Goal: Information Seeking & Learning: Learn about a topic

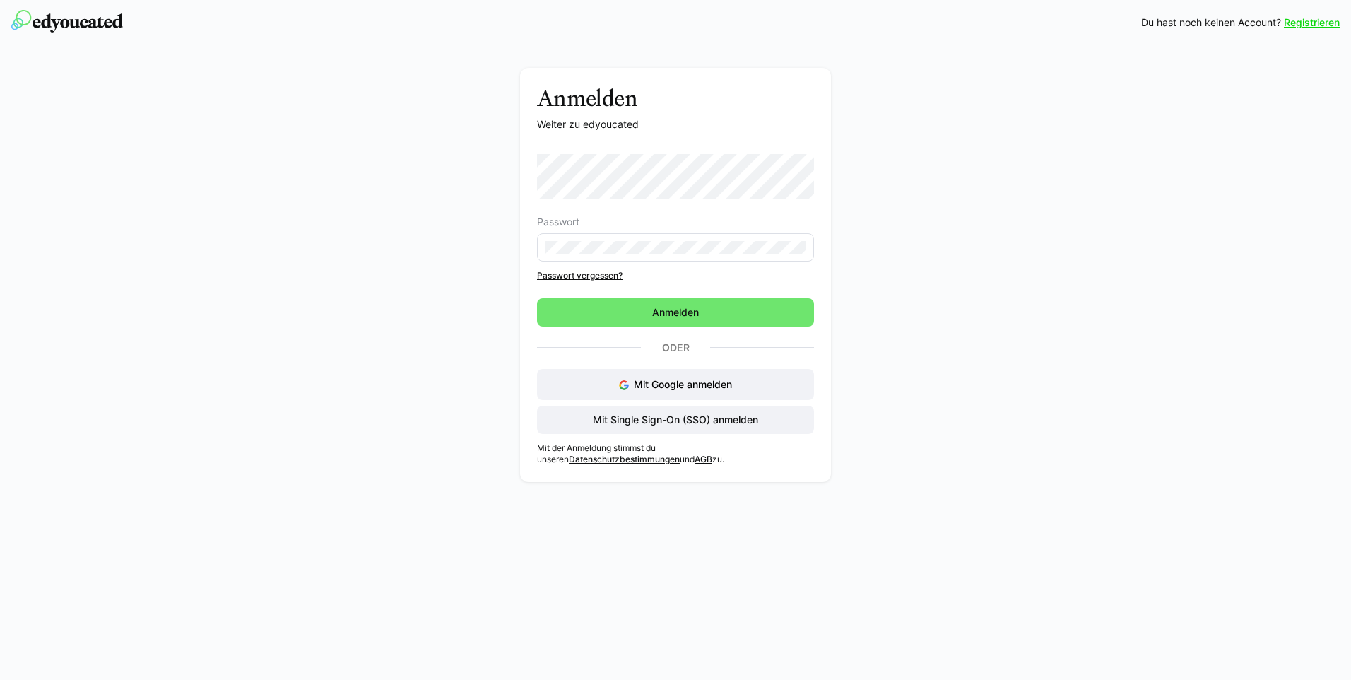
click at [582, 279] on link "Passwort vergessen?" at bounding box center [675, 275] width 277 height 11
click at [673, 316] on span "Anmelden" at bounding box center [675, 312] width 51 height 14
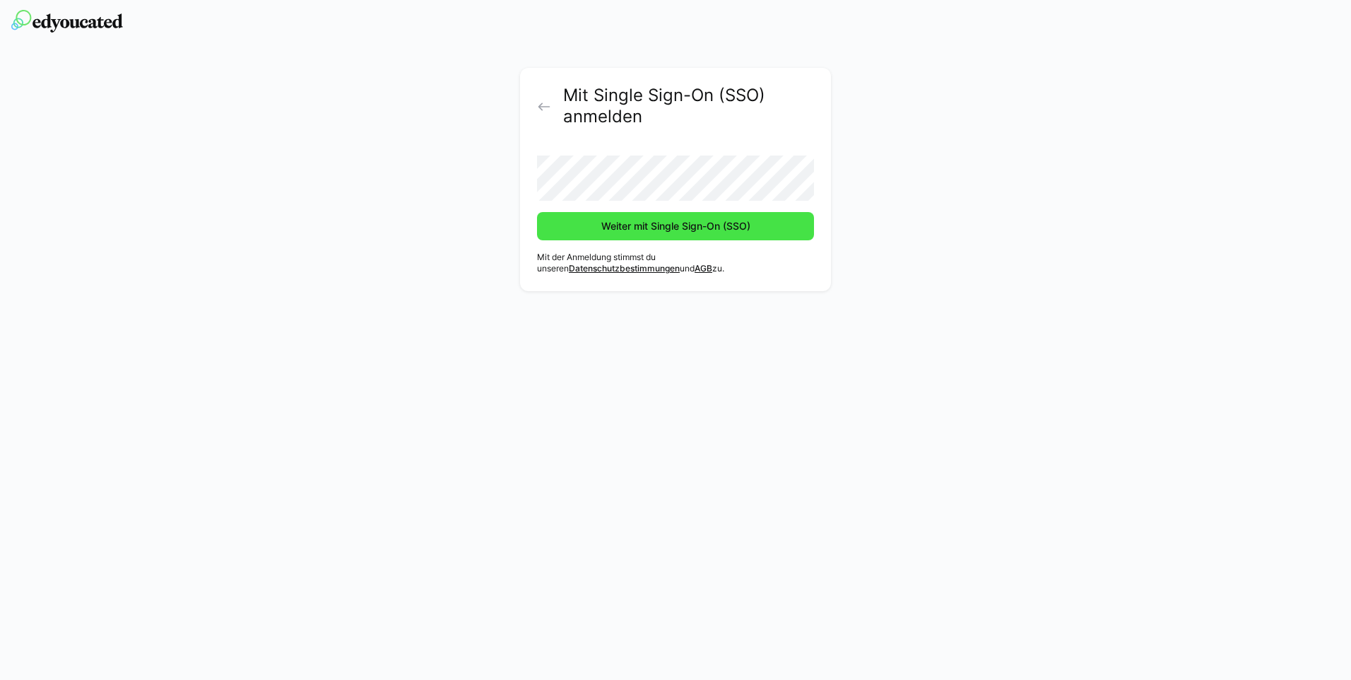
click at [709, 226] on span "Weiter mit Single Sign-On (SSO)" at bounding box center [675, 226] width 153 height 14
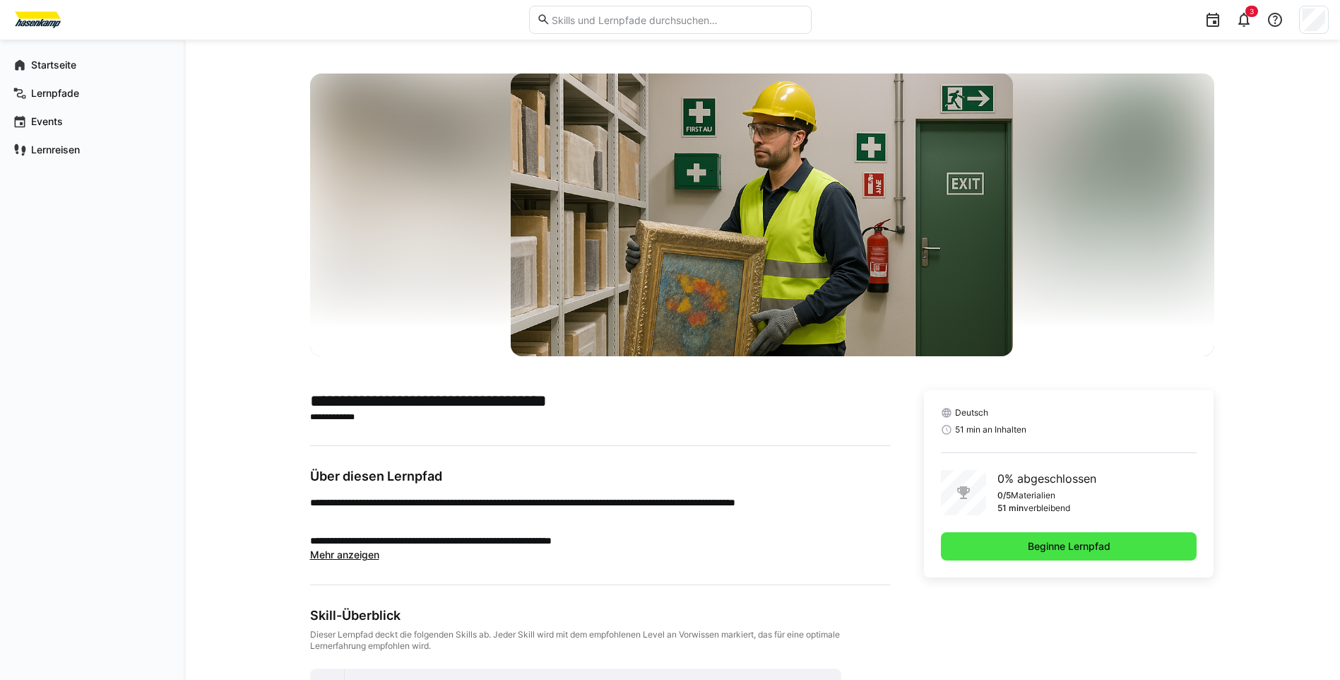
click at [1102, 544] on span "Beginne Lernpfad" at bounding box center [1069, 546] width 87 height 14
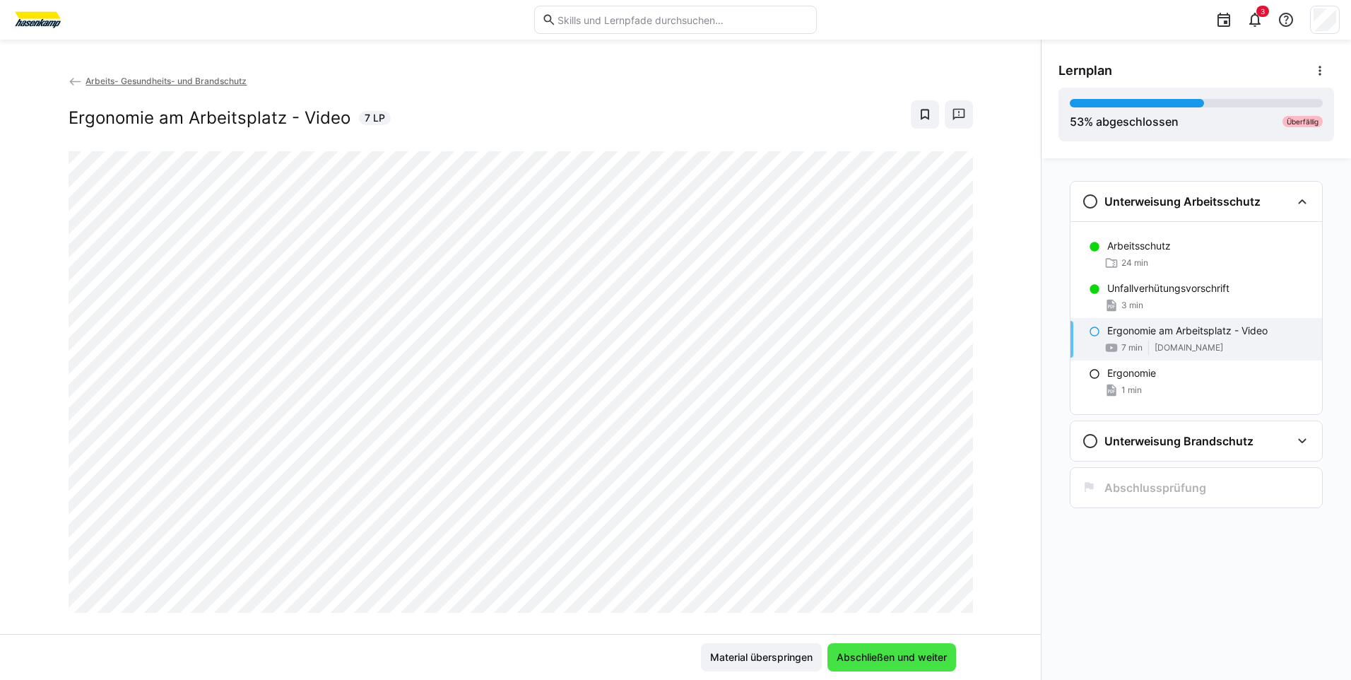
click at [891, 661] on span "Abschließen und weiter" at bounding box center [891, 657] width 114 height 14
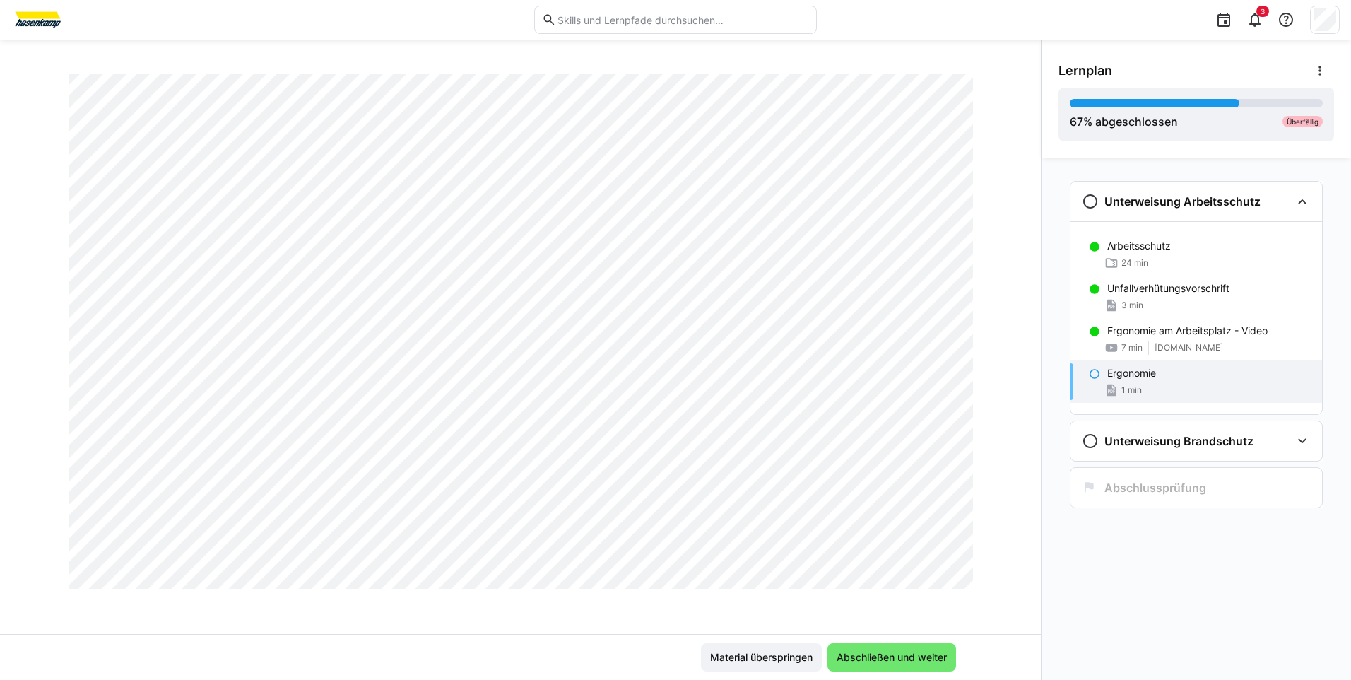
scroll to position [283, 0]
click at [901, 655] on span "Abschließen und weiter" at bounding box center [891, 657] width 114 height 14
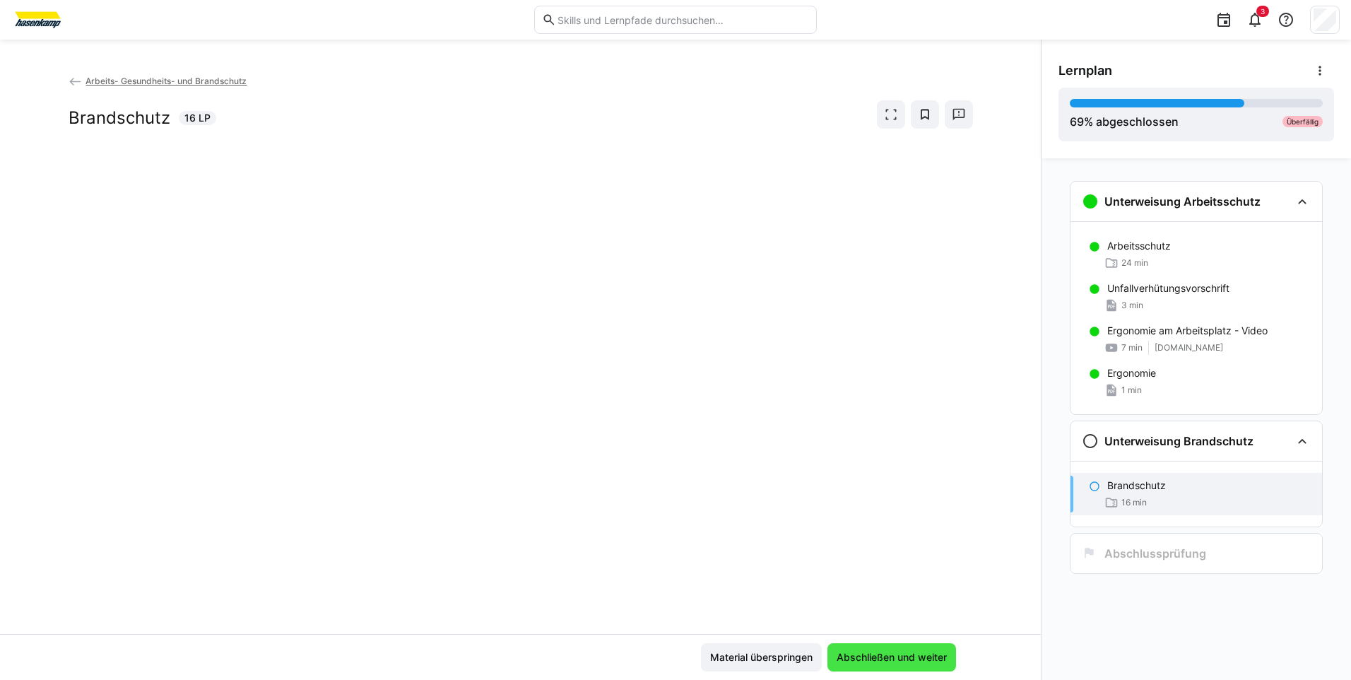
scroll to position [0, 0]
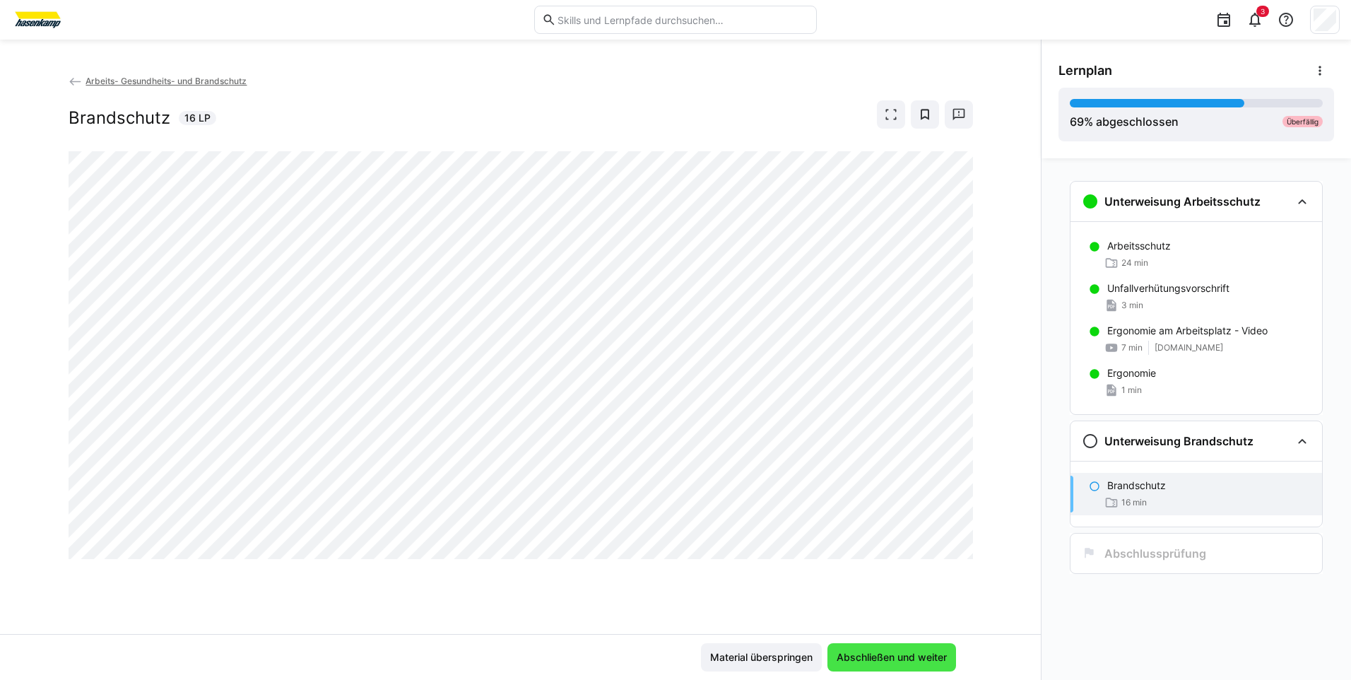
click at [896, 658] on span "Abschließen und weiter" at bounding box center [891, 657] width 114 height 14
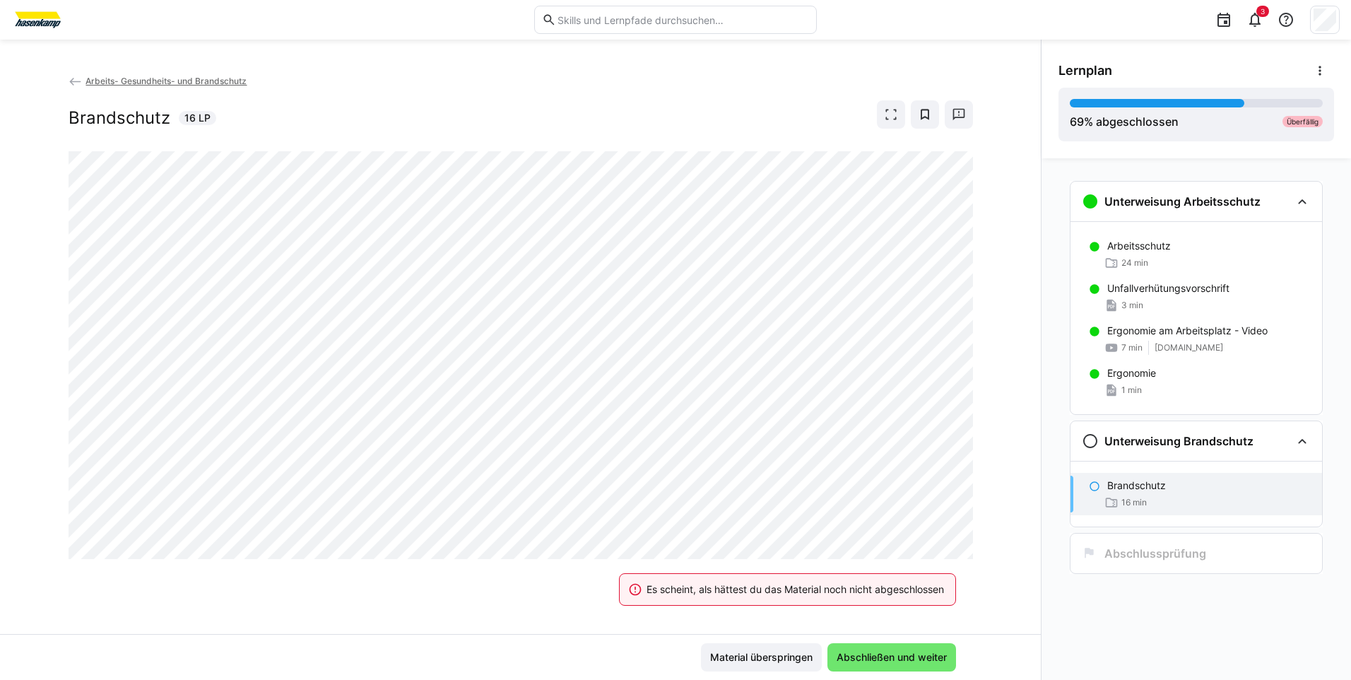
click at [548, 572] on div "Arbeits- Gesundheits- und Brandschutz Brandschutz 16 LP" at bounding box center [520, 353] width 1041 height 560
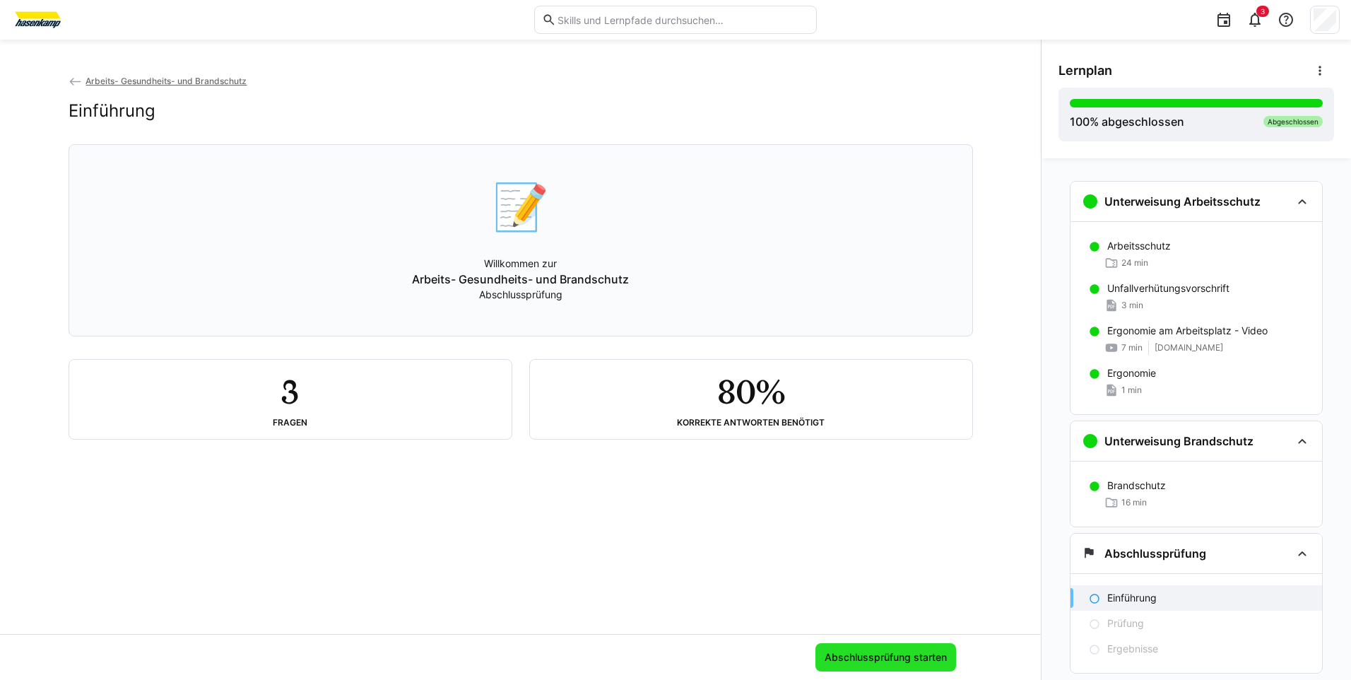
click at [871, 653] on span "Abschlussprüfung starten" at bounding box center [885, 657] width 126 height 14
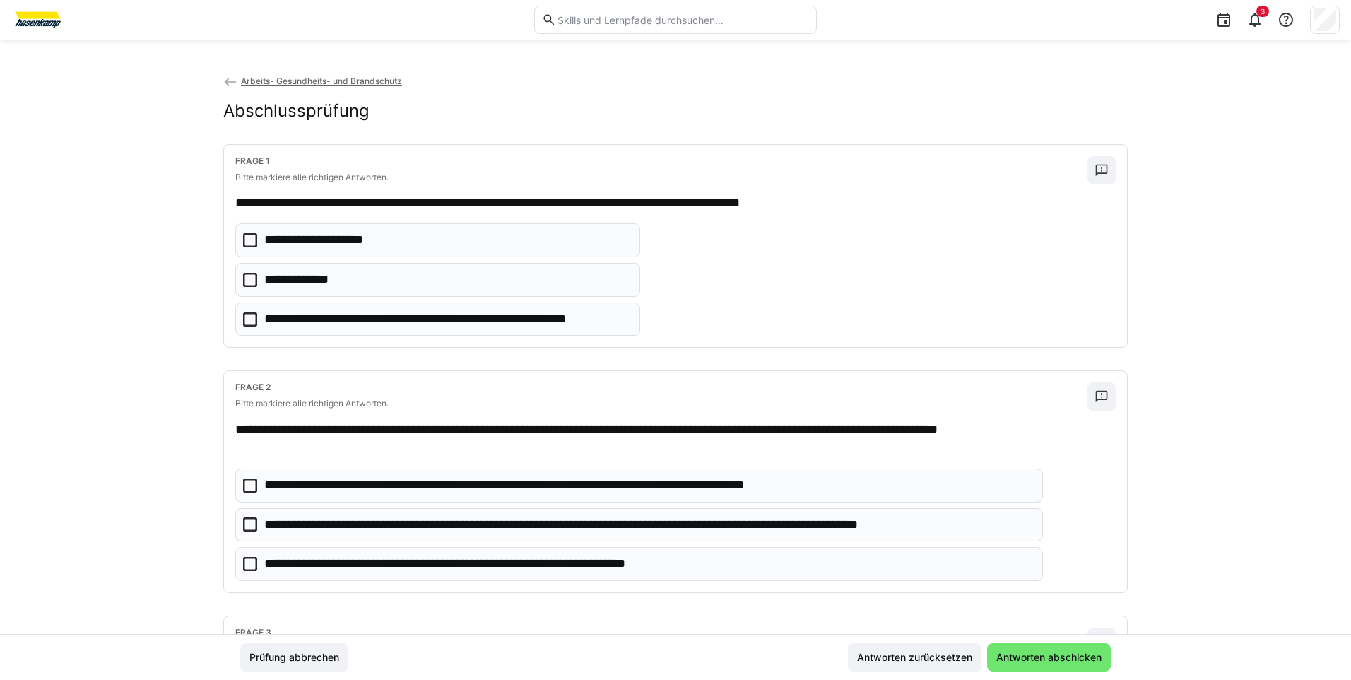
click at [244, 280] on icon at bounding box center [250, 280] width 14 height 14
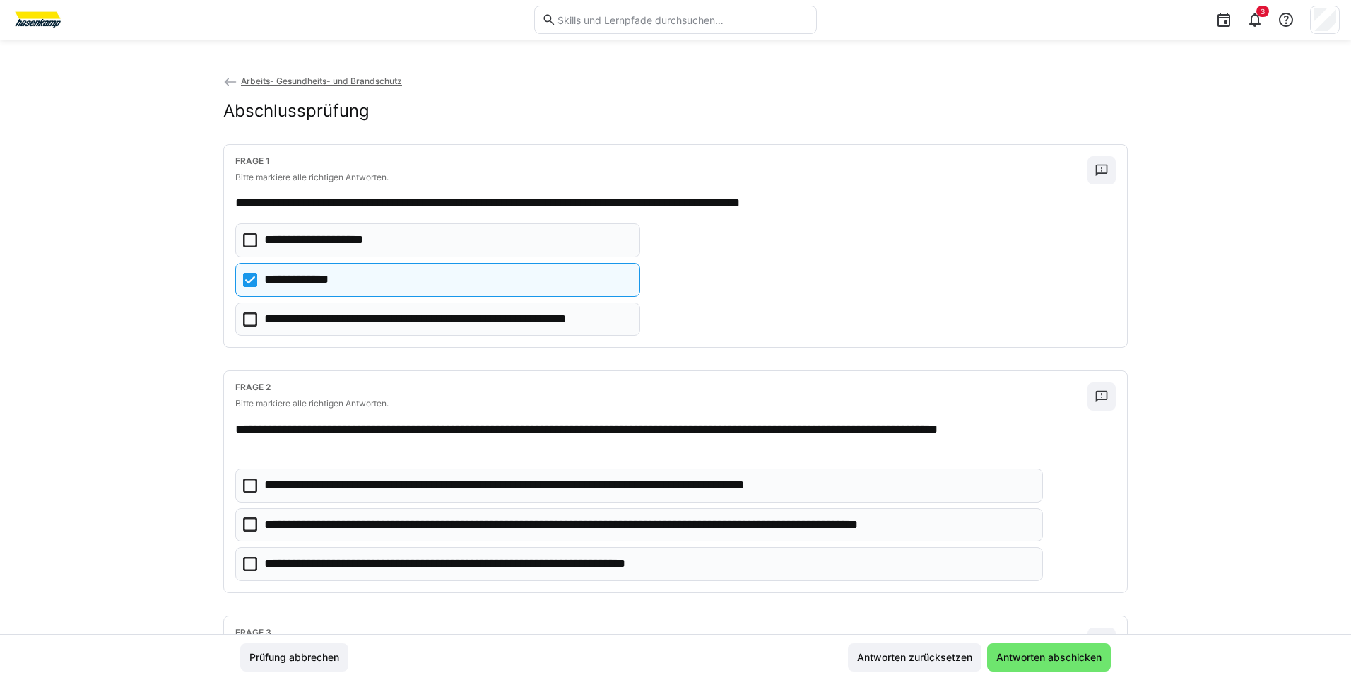
click at [249, 526] on icon at bounding box center [250, 524] width 14 height 14
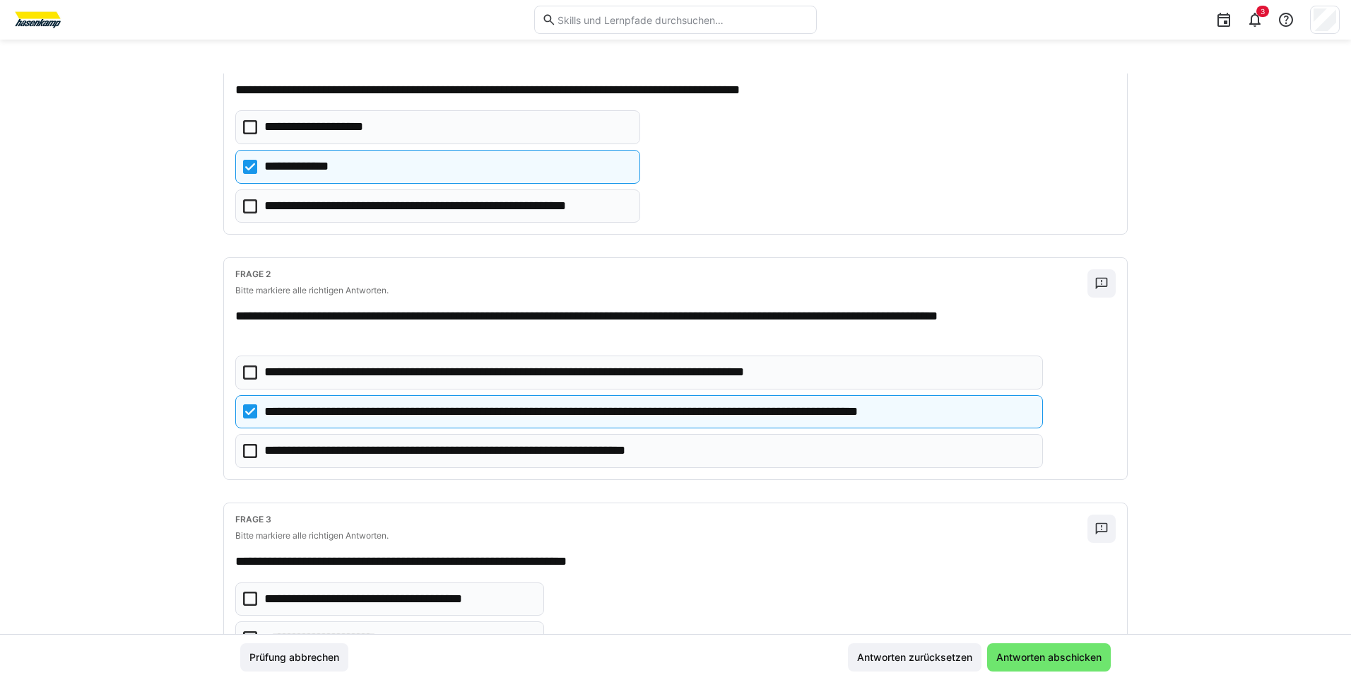
scroll to position [220, 0]
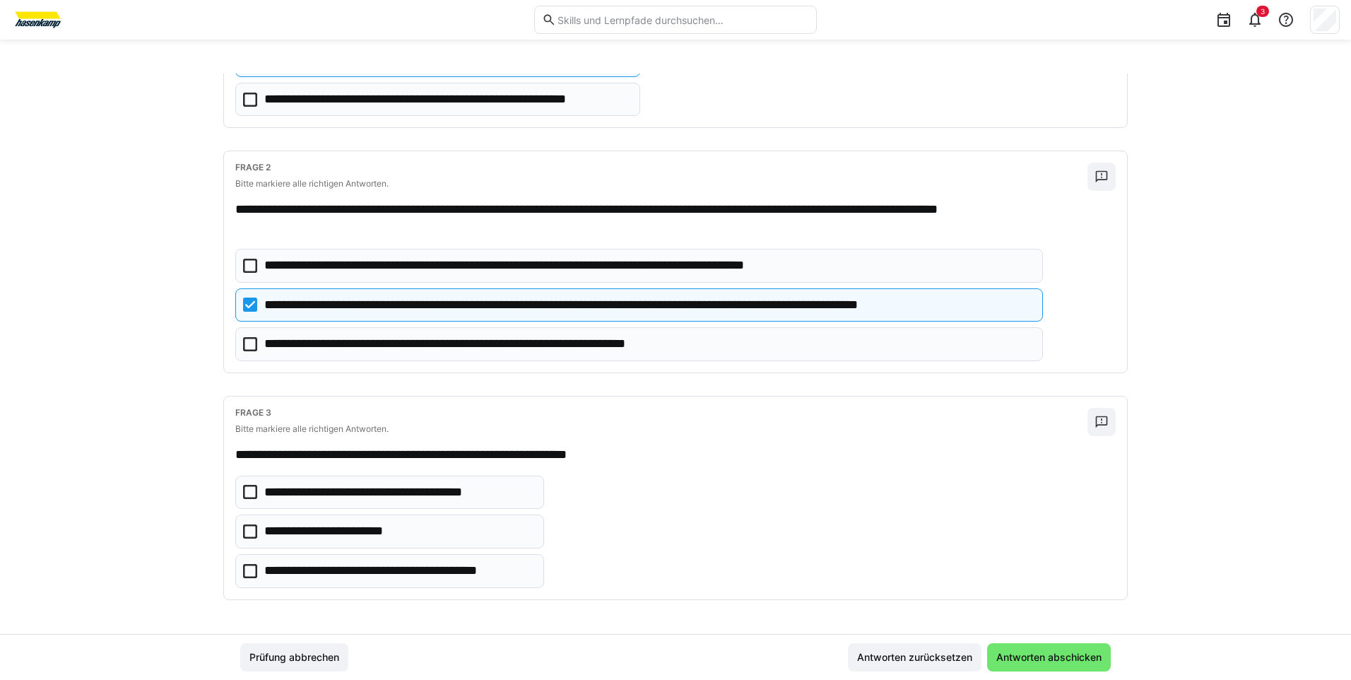
click at [251, 571] on icon at bounding box center [250, 571] width 14 height 14
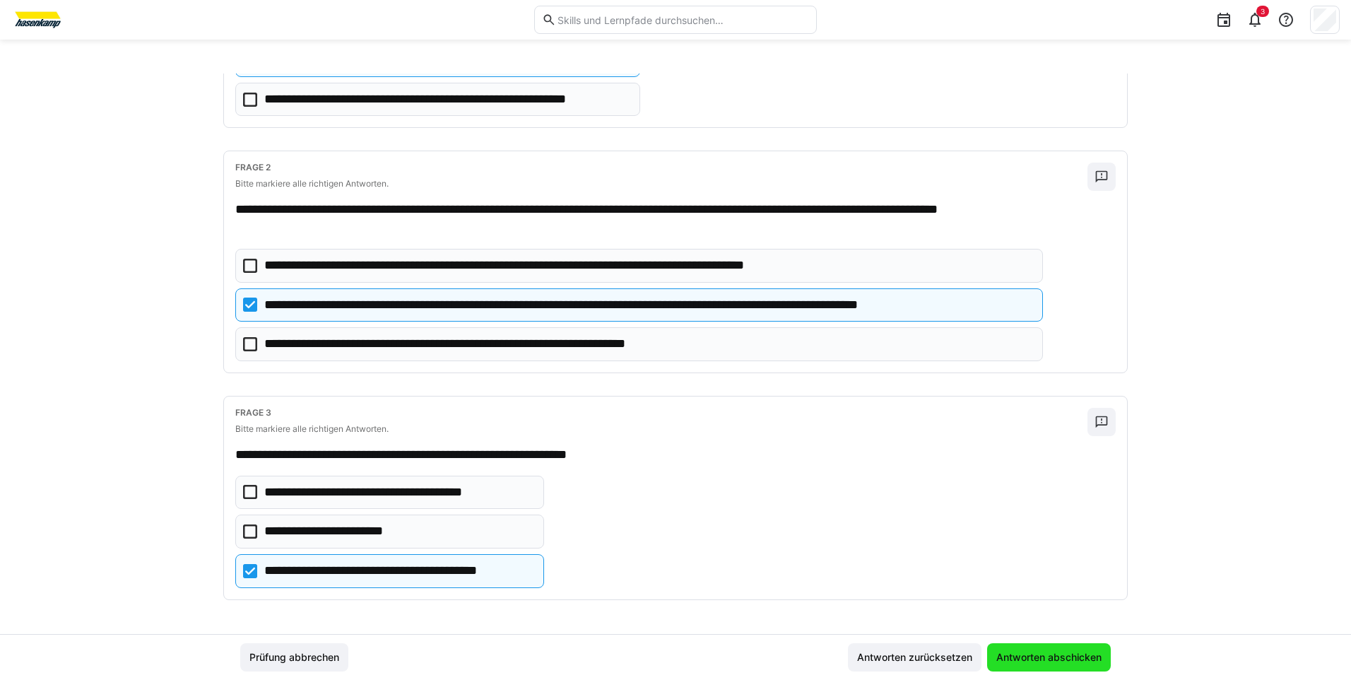
click at [1030, 659] on span "Antworten abschicken" at bounding box center [1049, 657] width 110 height 14
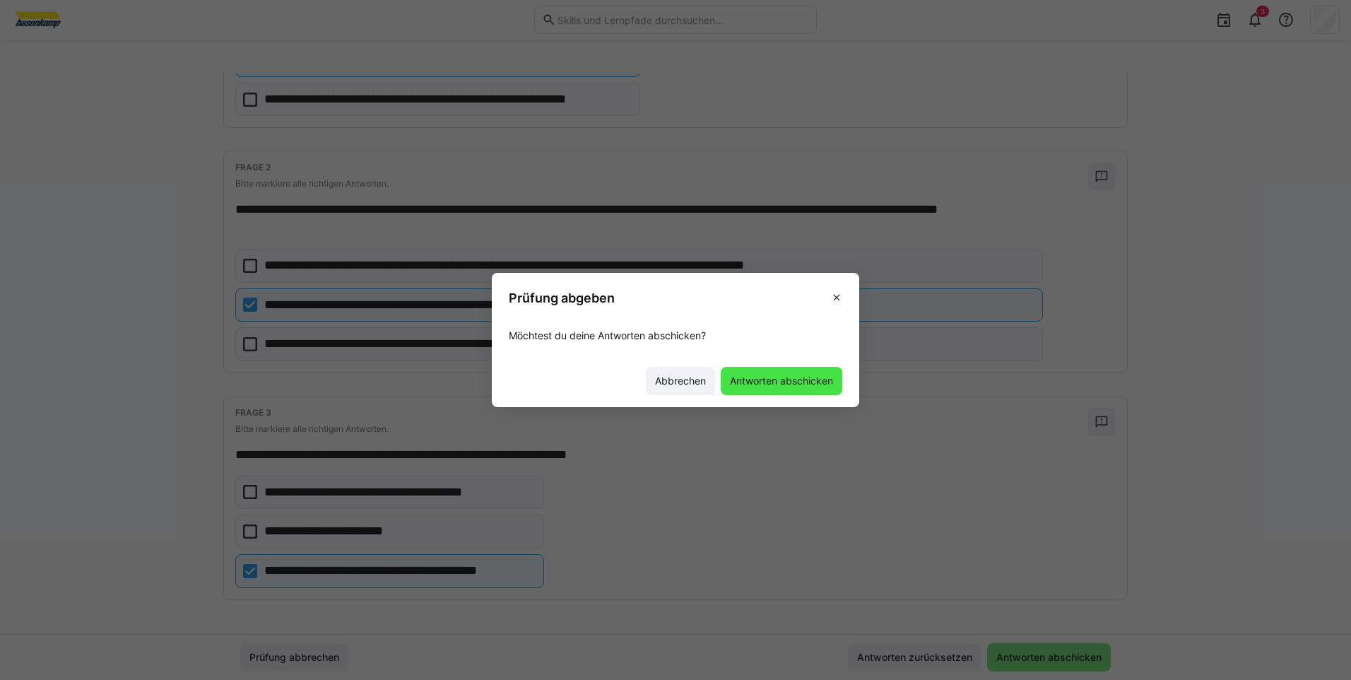
click at [779, 387] on span "Antworten abschicken" at bounding box center [781, 381] width 107 height 14
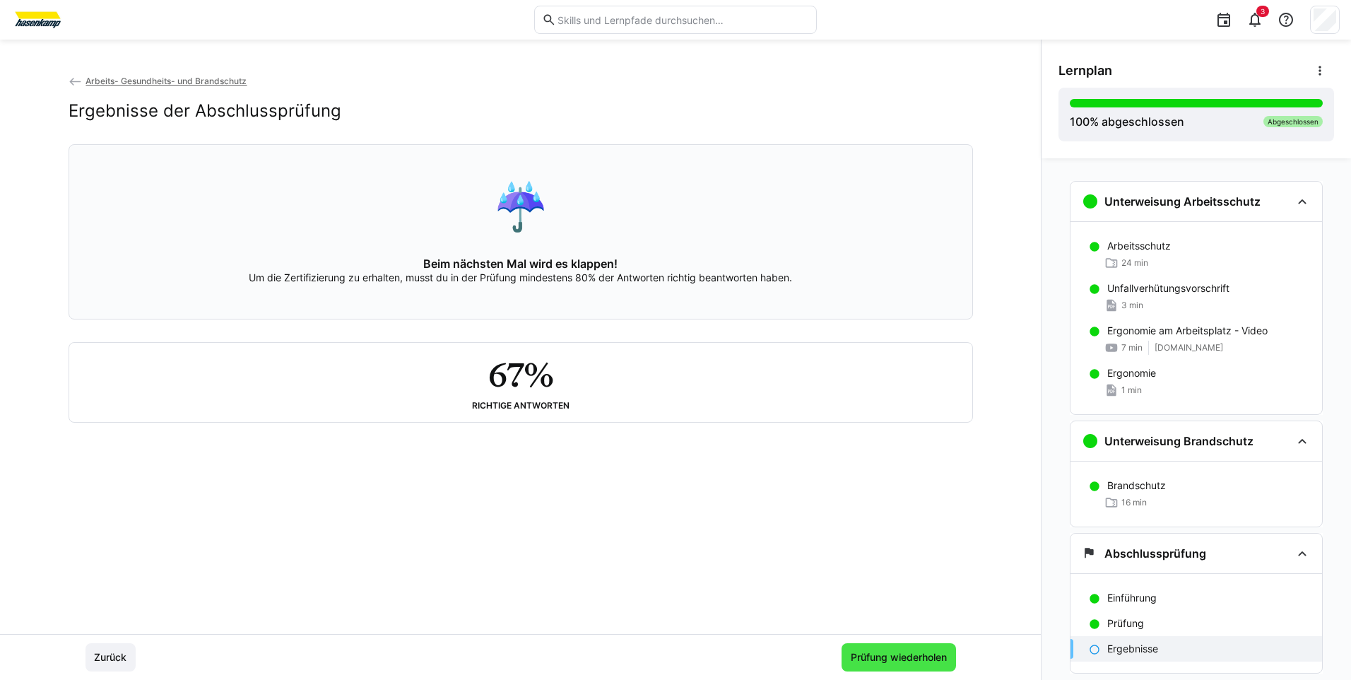
click at [875, 661] on span "Prüfung wiederholen" at bounding box center [898, 657] width 100 height 14
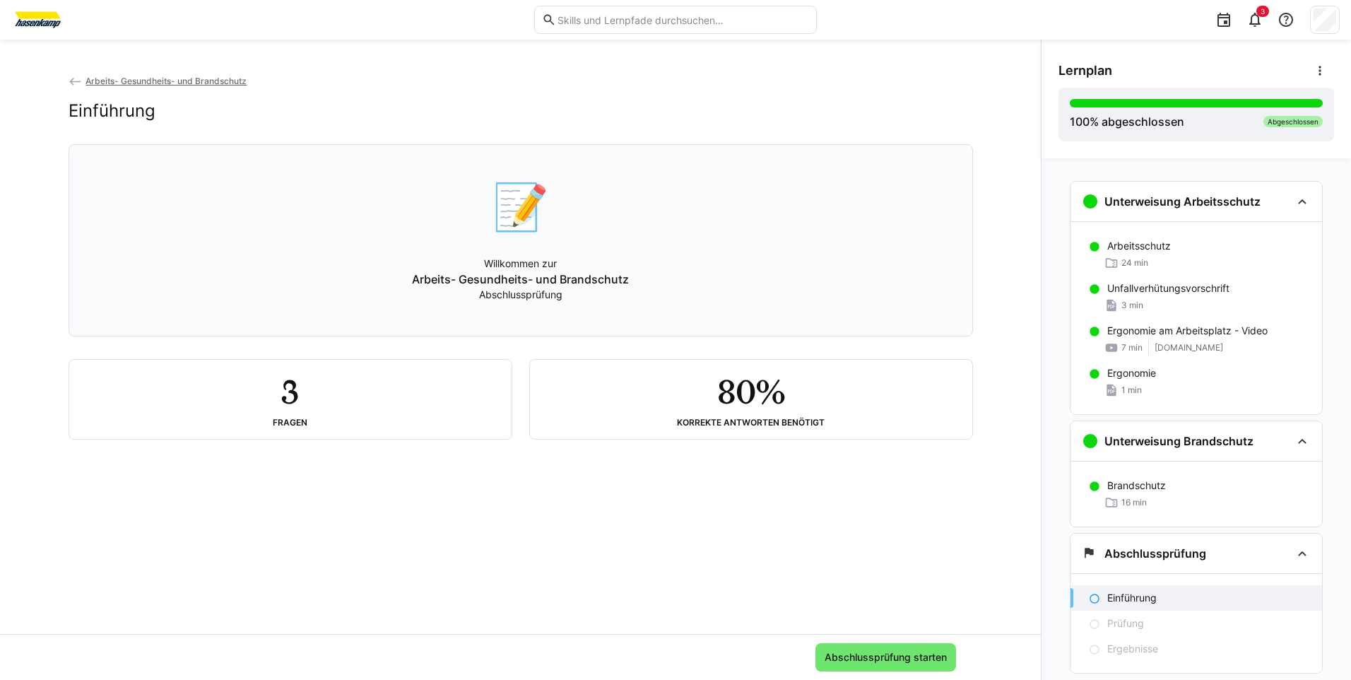
scroll to position [37, 0]
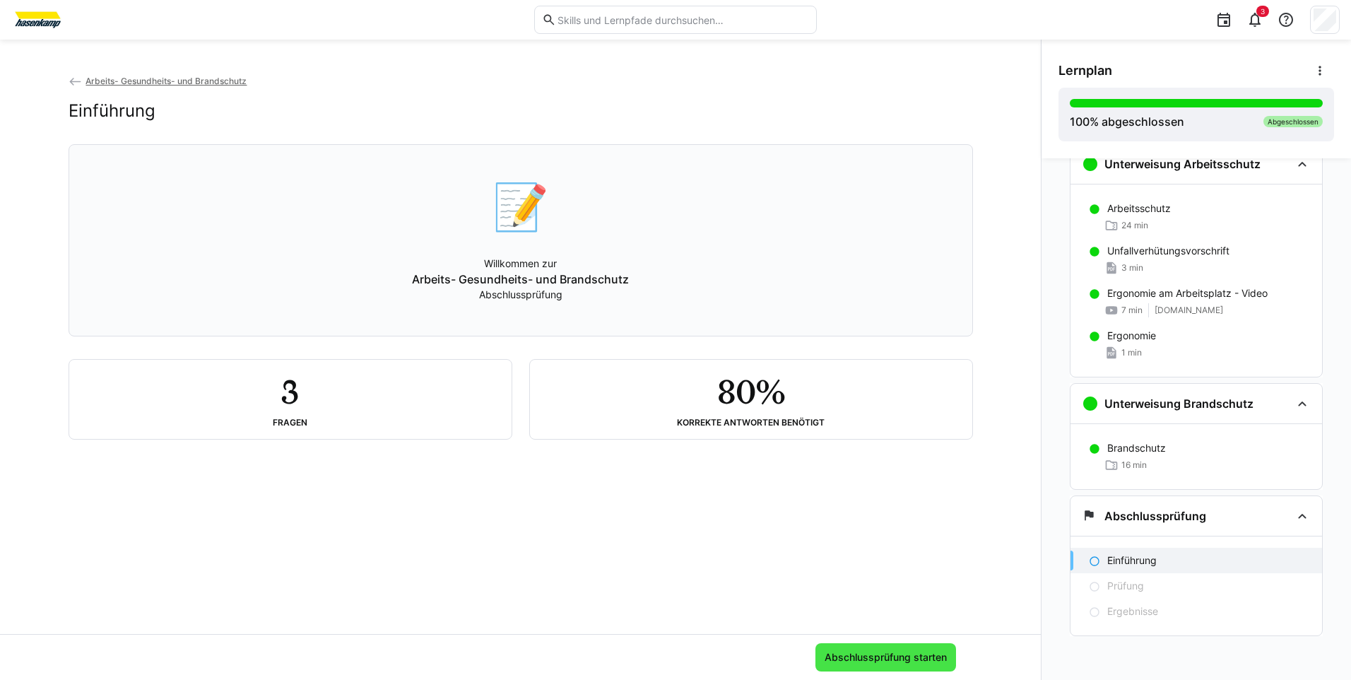
click at [876, 663] on span "Abschlussprüfung starten" at bounding box center [885, 657] width 126 height 14
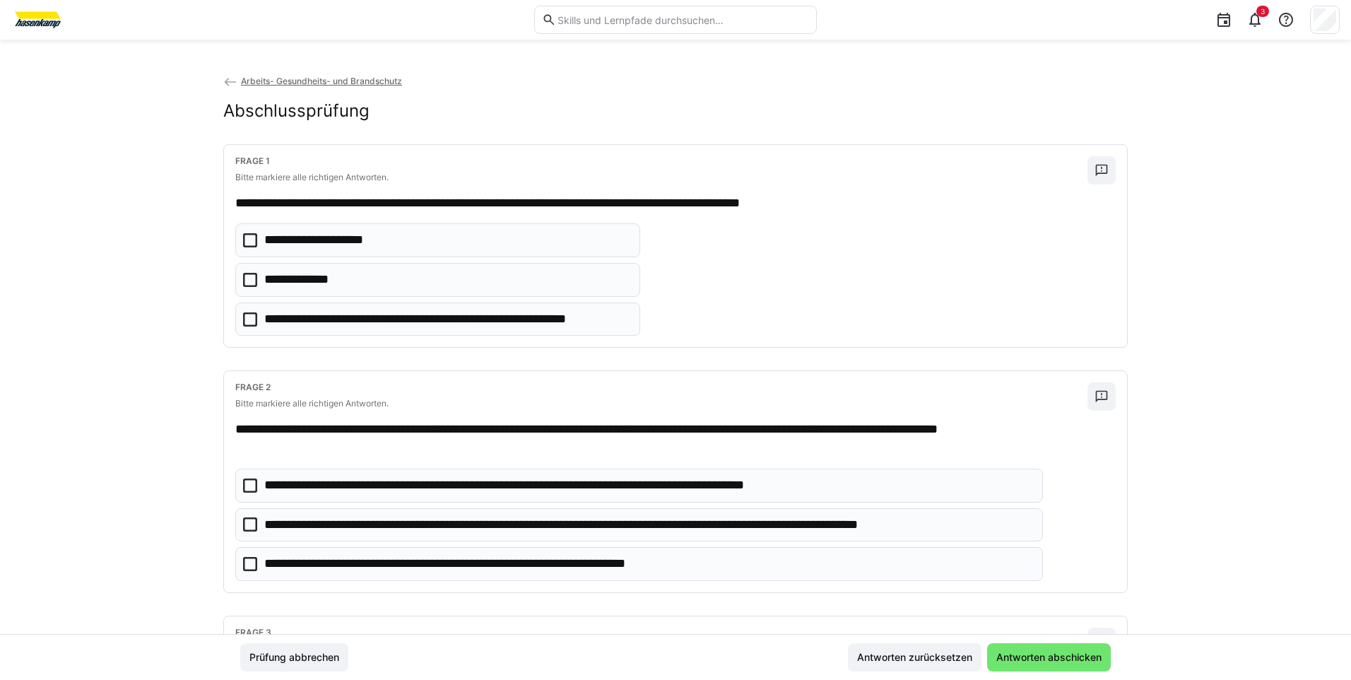
click at [246, 241] on icon at bounding box center [250, 240] width 14 height 14
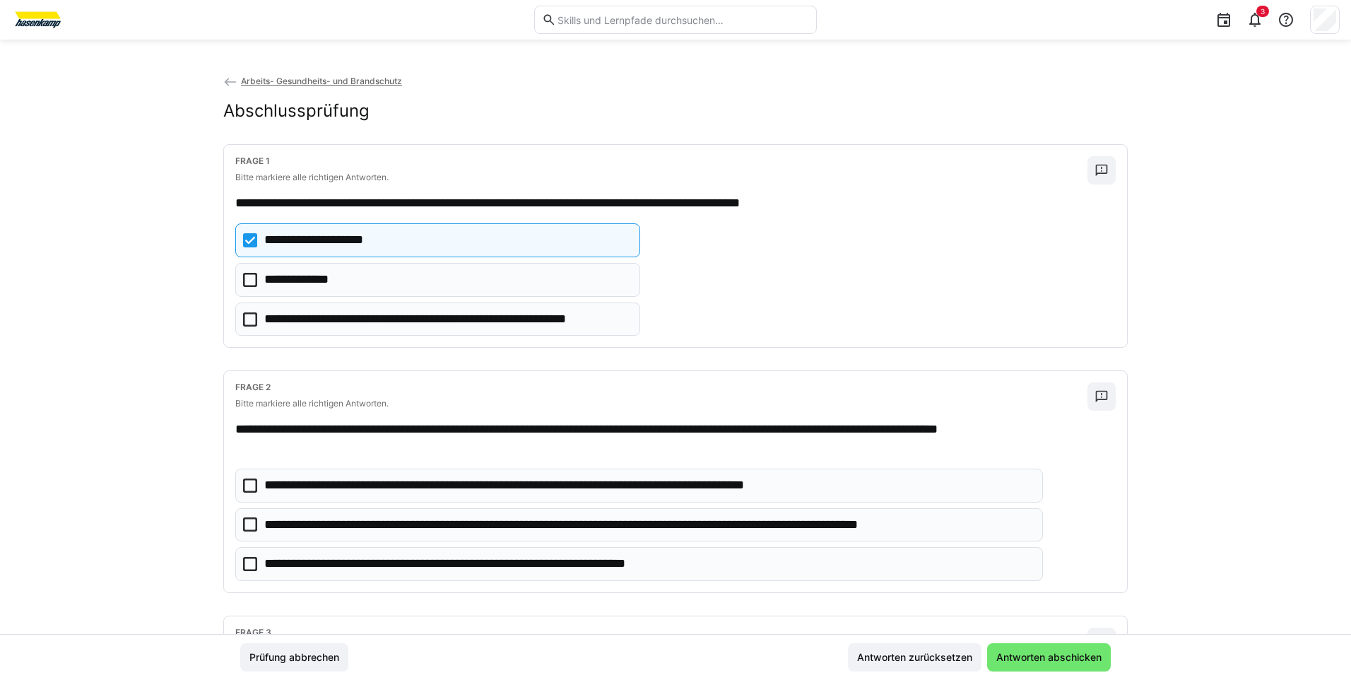
click at [249, 280] on icon at bounding box center [250, 280] width 14 height 14
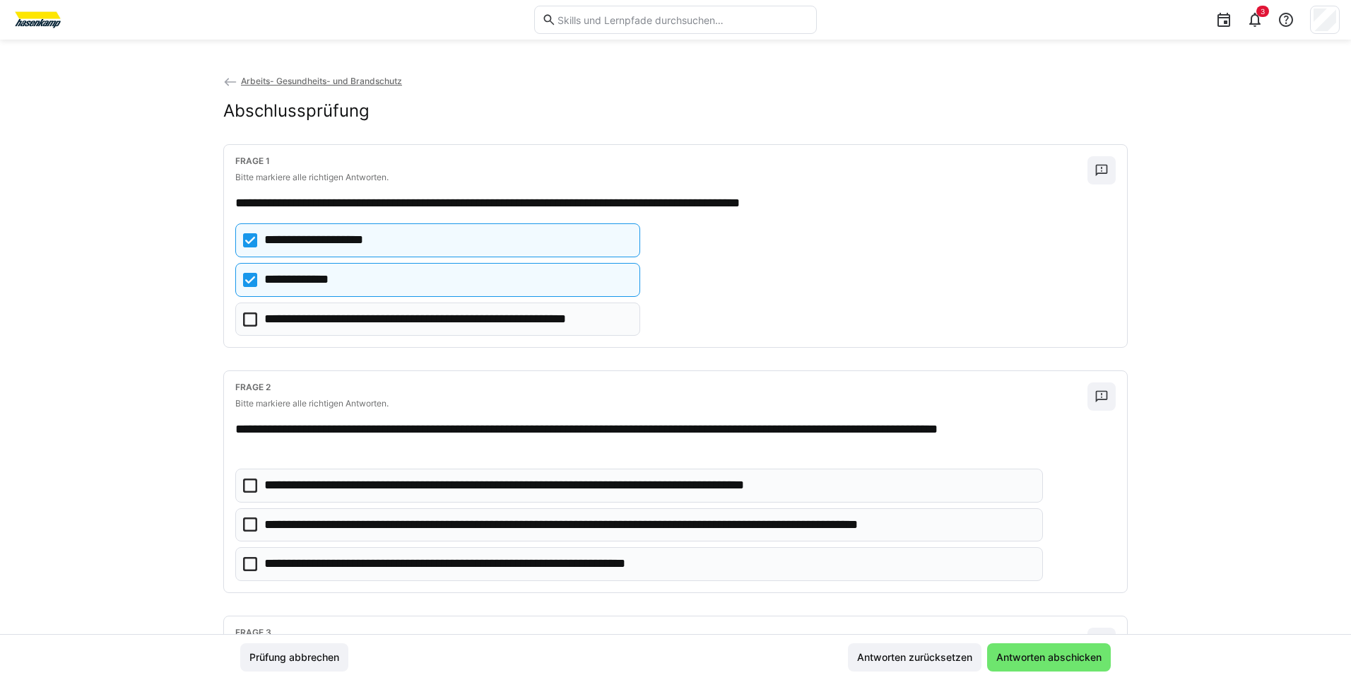
click at [243, 522] on icon at bounding box center [250, 524] width 14 height 14
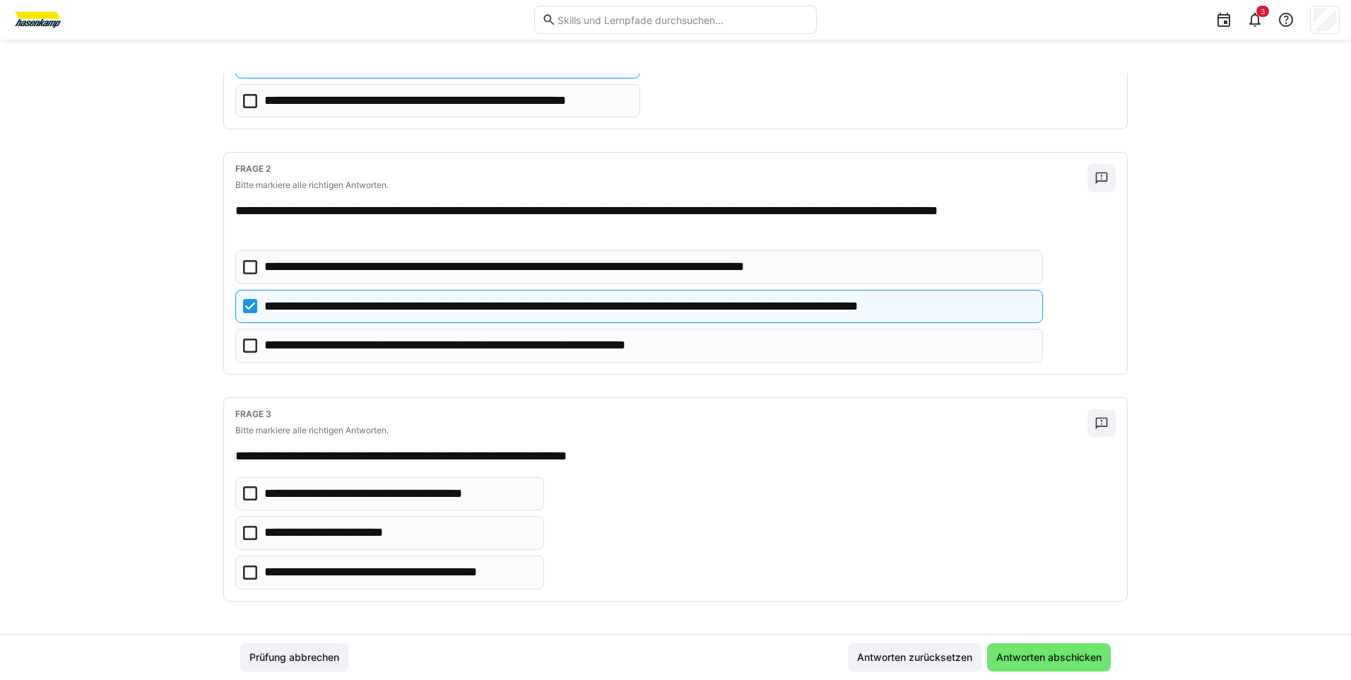
scroll to position [220, 0]
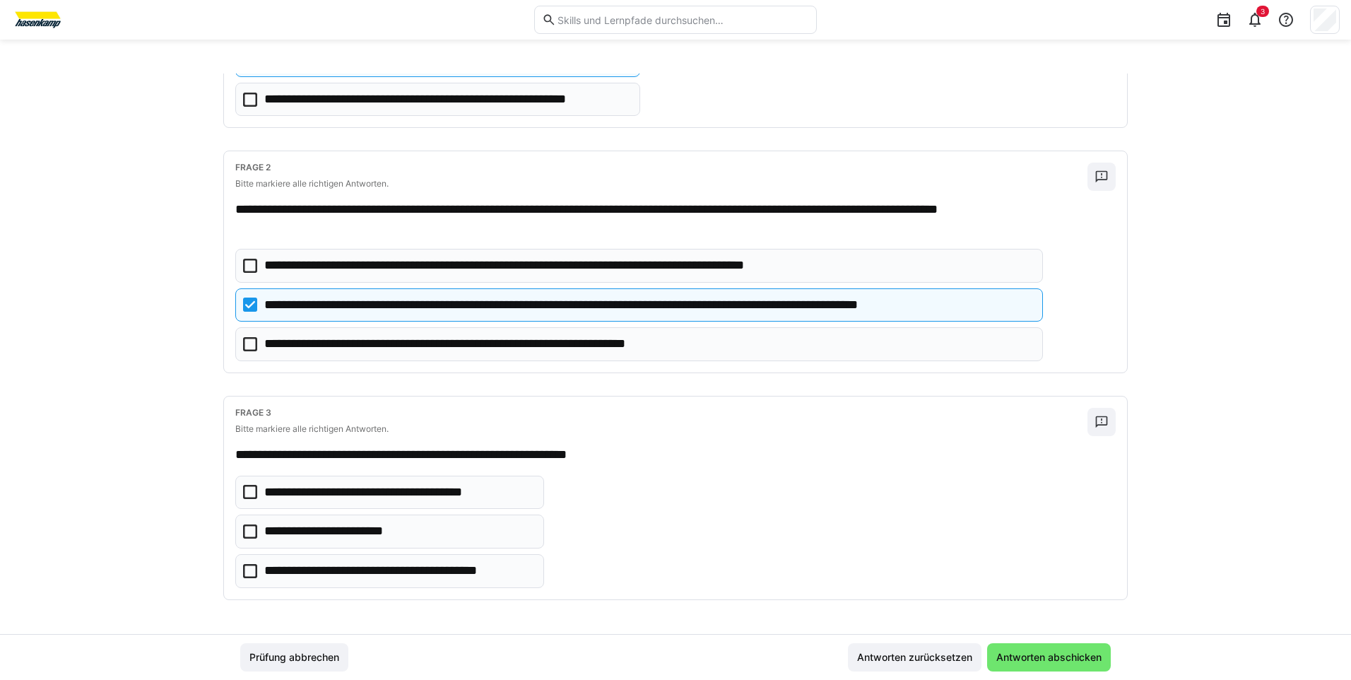
click at [249, 572] on icon at bounding box center [250, 571] width 14 height 14
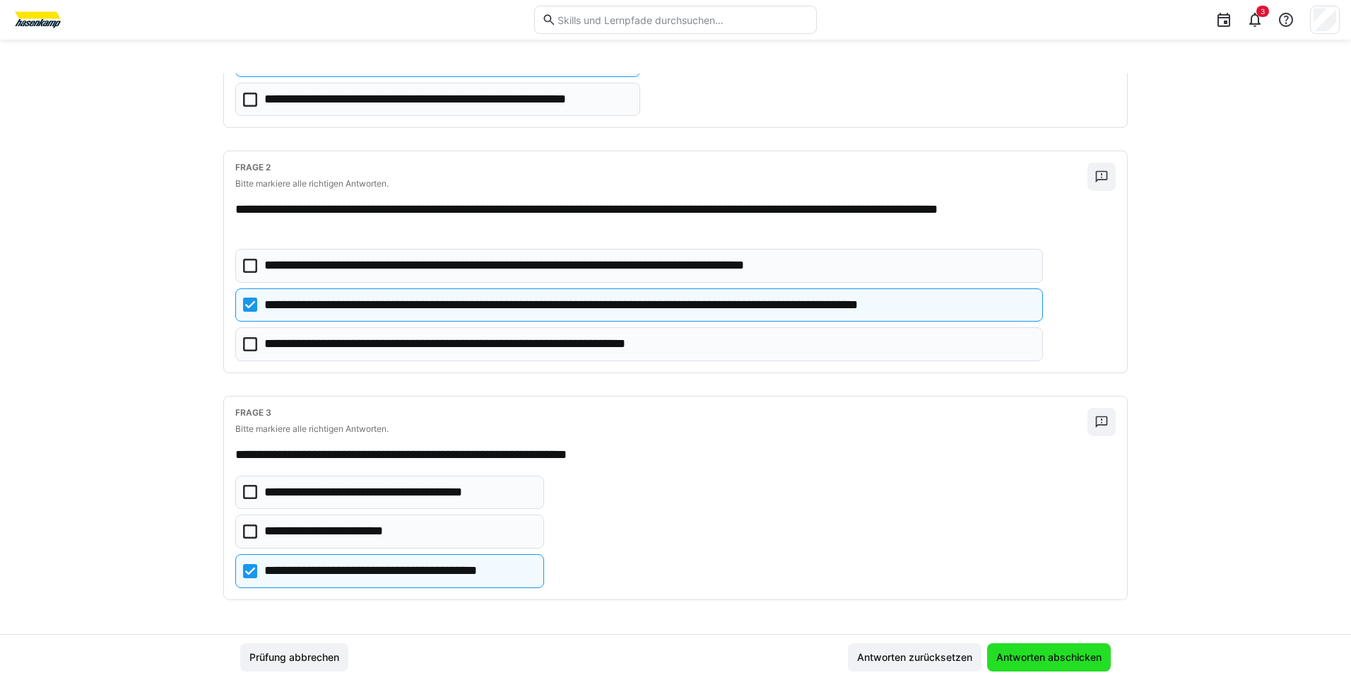
click at [1026, 654] on span "Antworten abschicken" at bounding box center [1049, 657] width 110 height 14
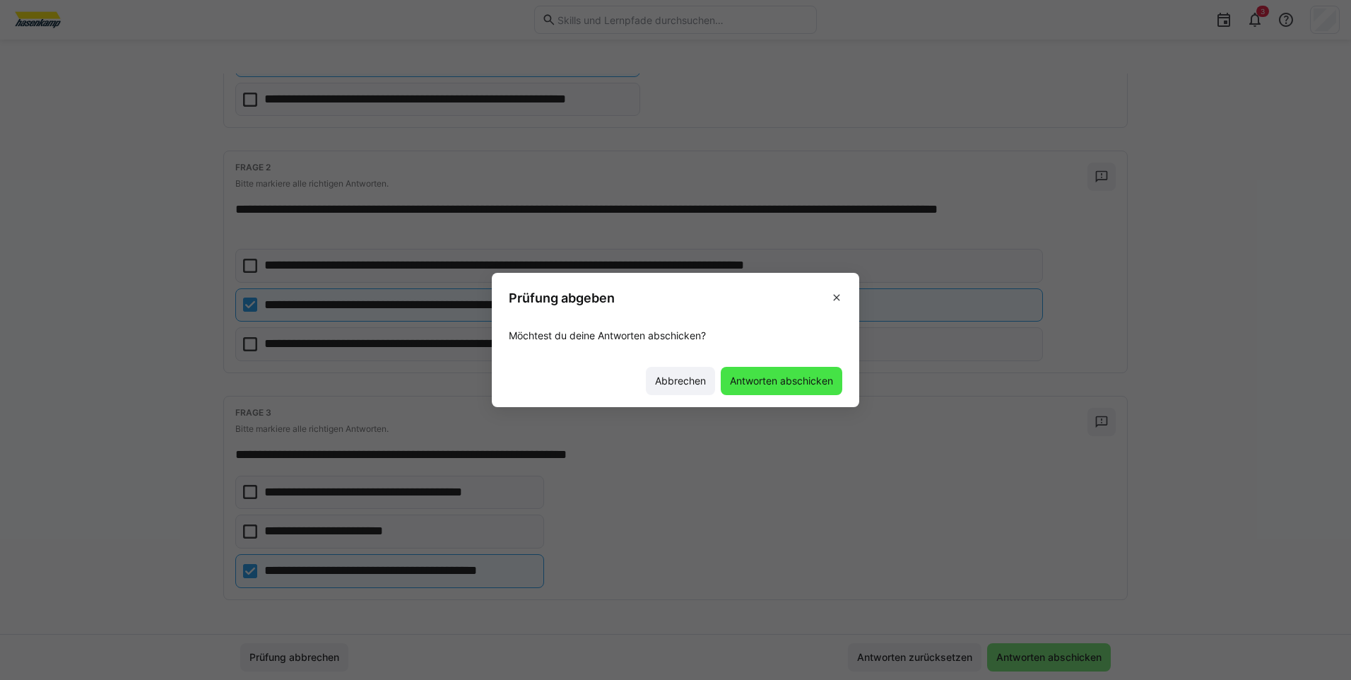
click at [781, 388] on span "Antworten abschicken" at bounding box center [782, 381] width 122 height 28
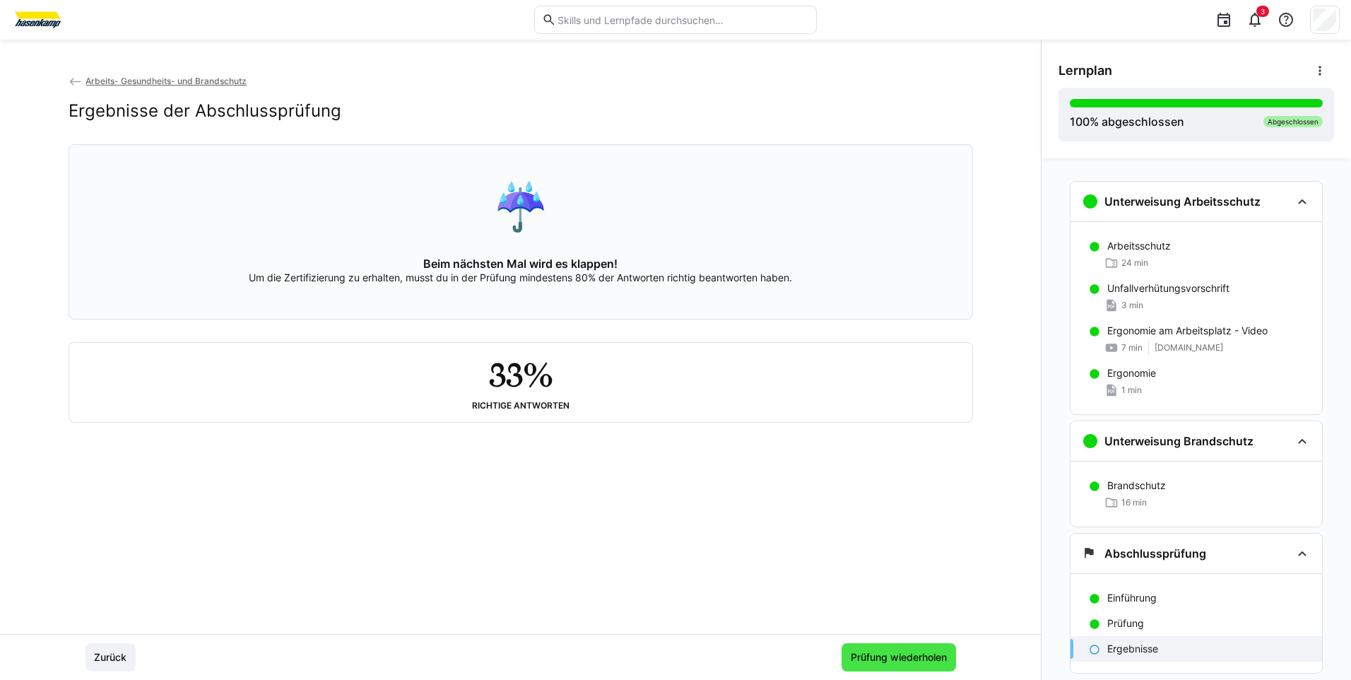
click at [889, 658] on span "Prüfung wiederholen" at bounding box center [898, 657] width 100 height 14
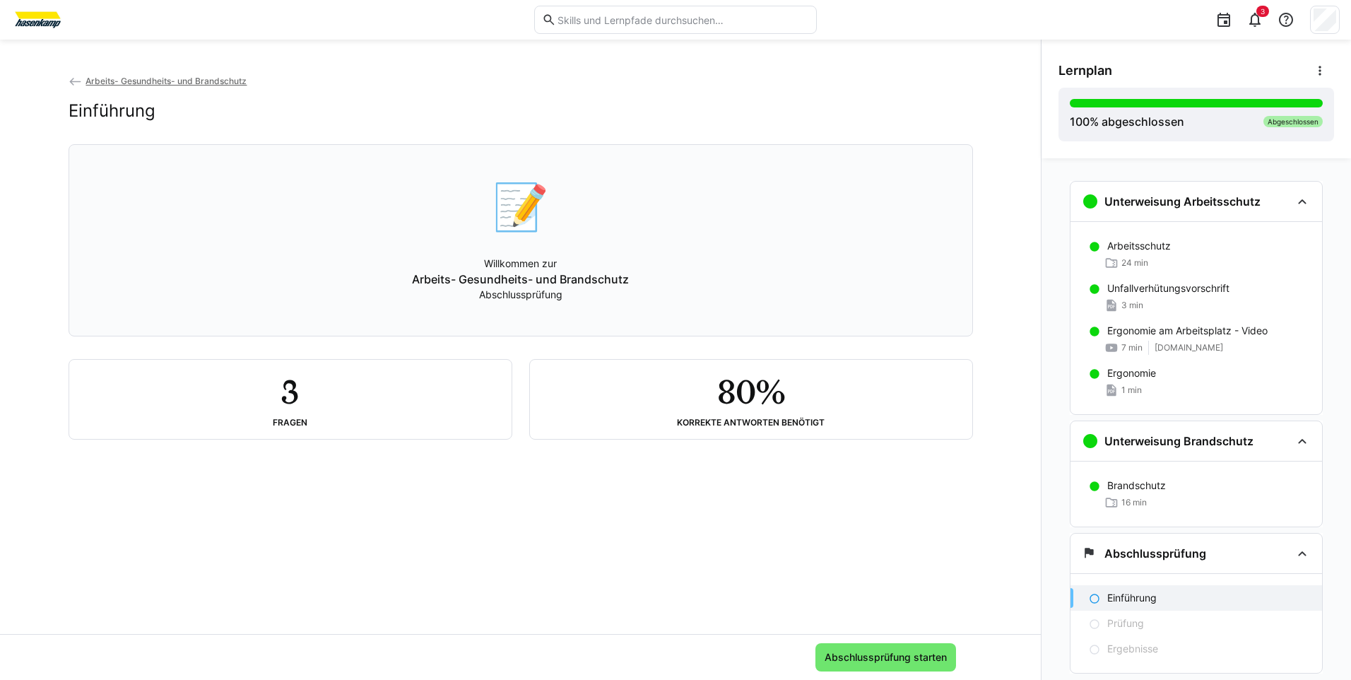
scroll to position [37, 0]
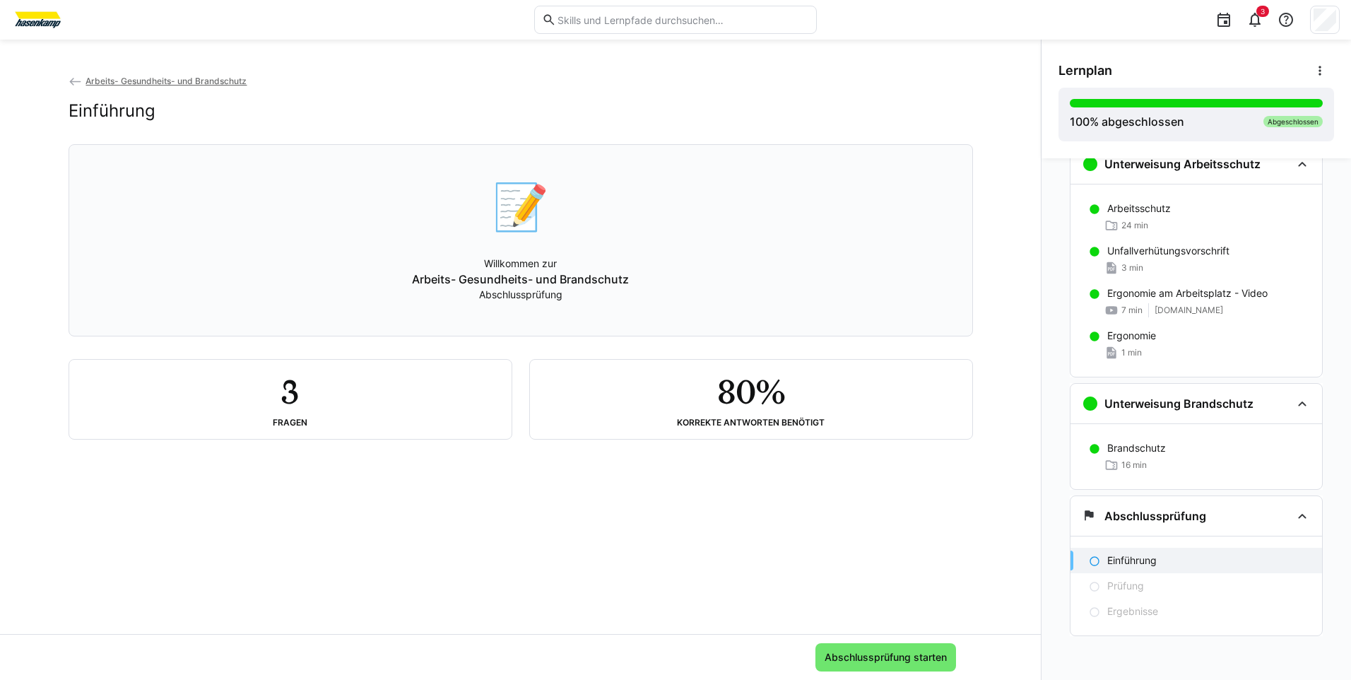
click at [510, 283] on p "Arbeits- Gesundheits- und Brandschutz" at bounding box center [520, 279] width 217 height 17
click at [856, 656] on span "Abschlussprüfung starten" at bounding box center [885, 657] width 126 height 14
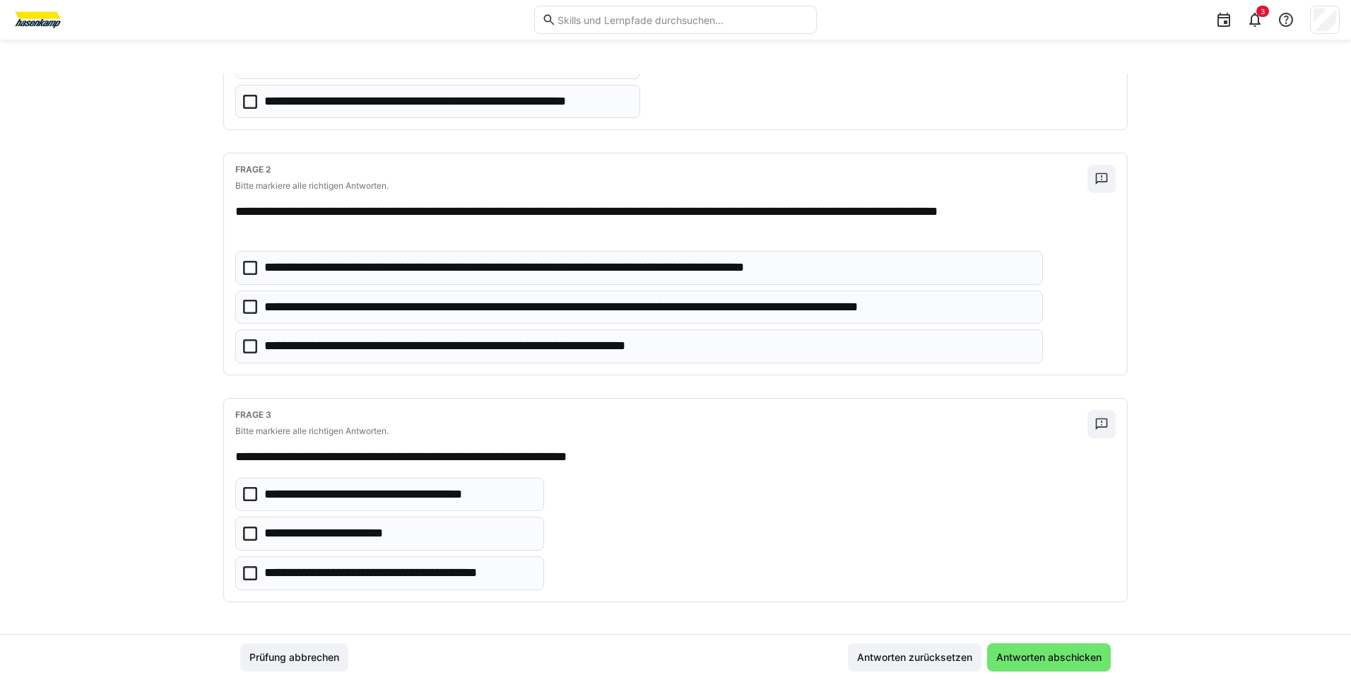
scroll to position [220, 0]
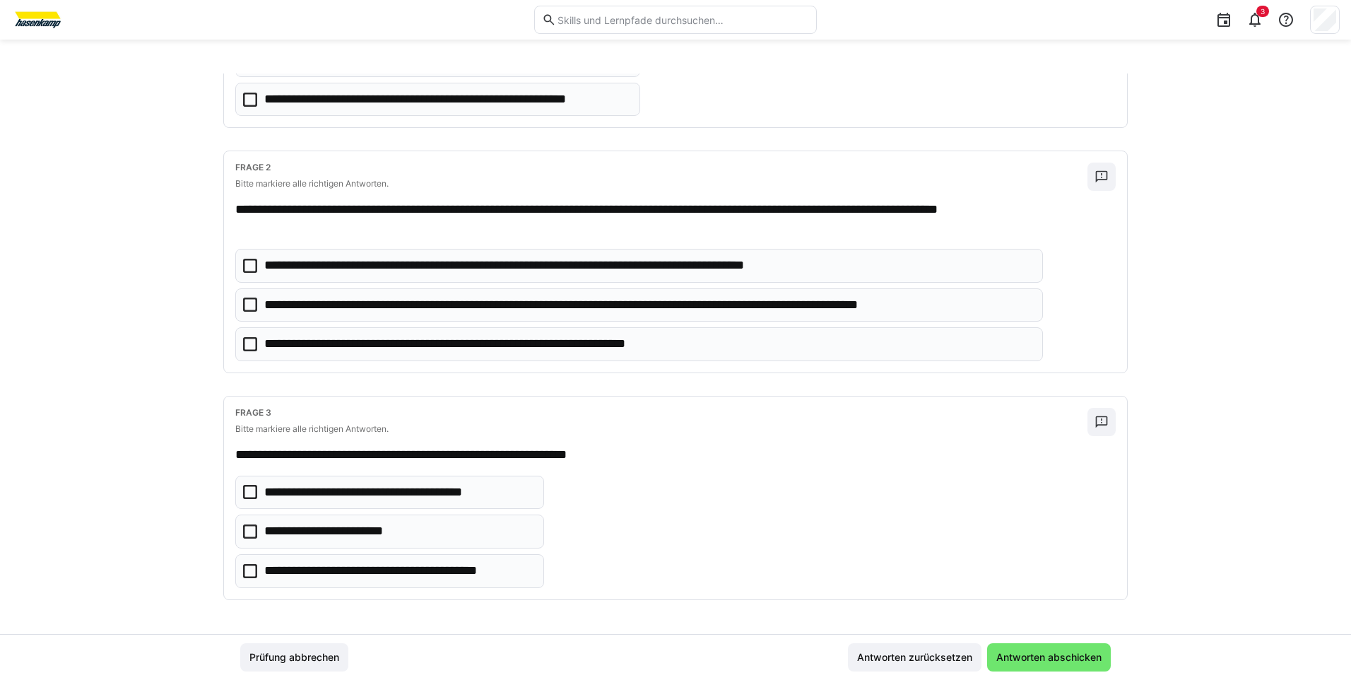
click at [249, 571] on icon at bounding box center [250, 571] width 14 height 14
click at [247, 307] on icon at bounding box center [250, 304] width 14 height 14
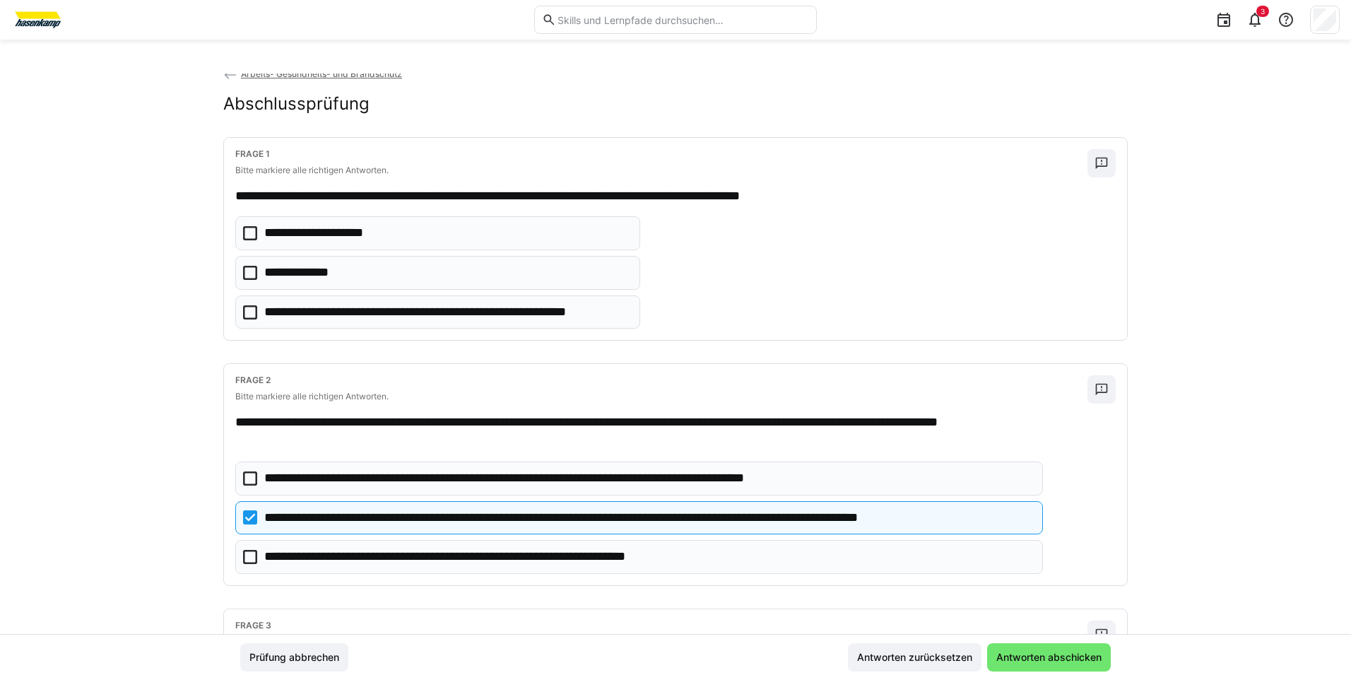
scroll to position [0, 0]
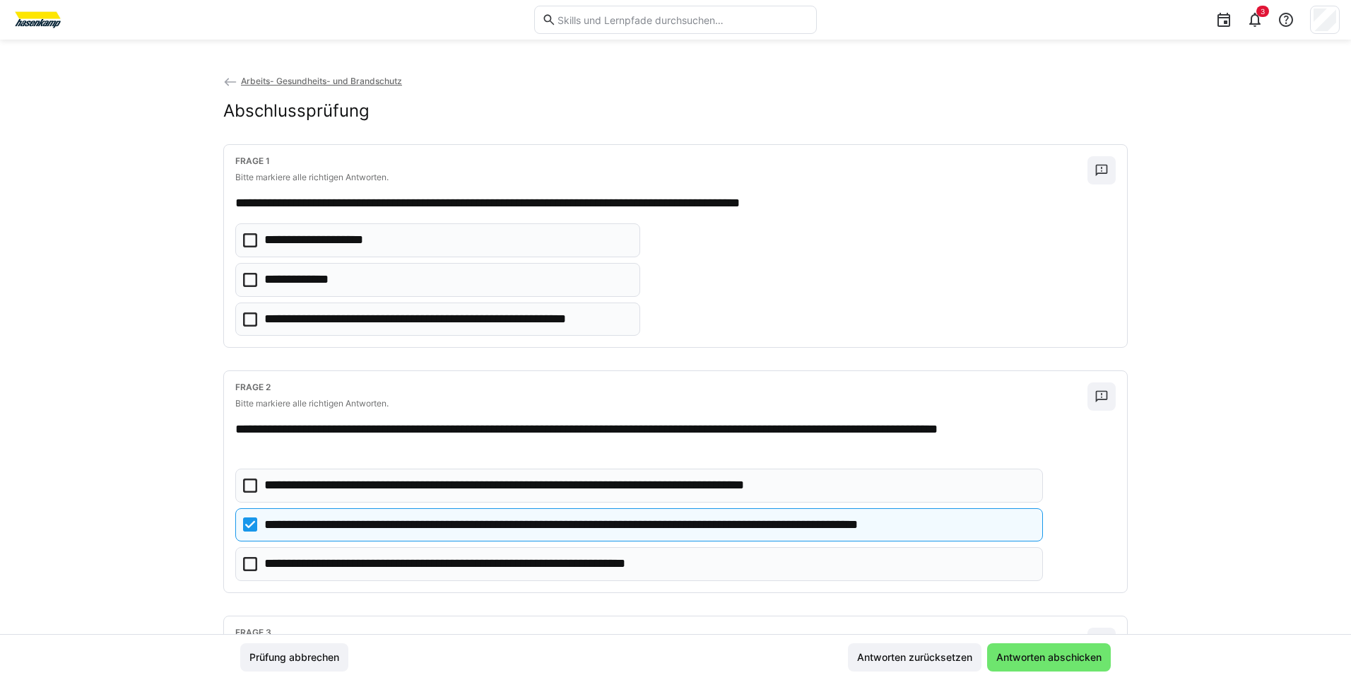
click at [244, 278] on icon at bounding box center [250, 280] width 14 height 14
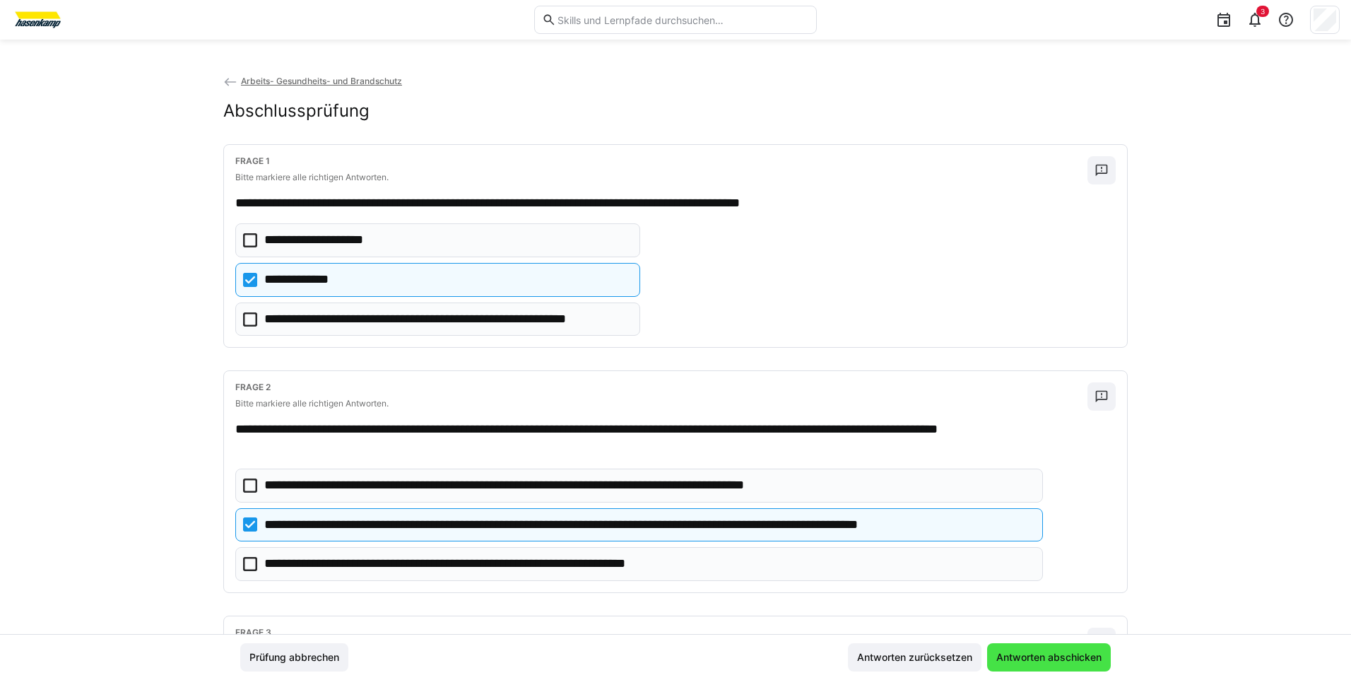
click at [1055, 657] on span "Antworten abschicken" at bounding box center [1049, 657] width 110 height 14
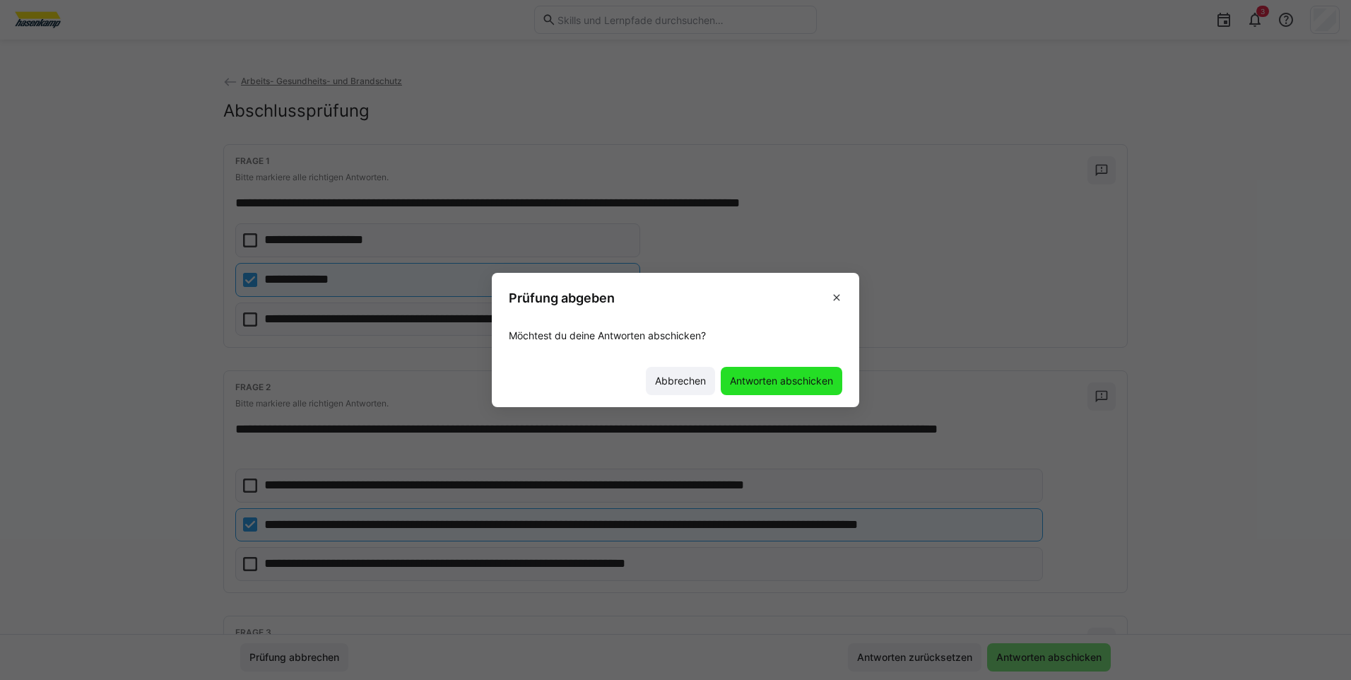
click at [769, 381] on span "Antworten abschicken" at bounding box center [781, 381] width 107 height 14
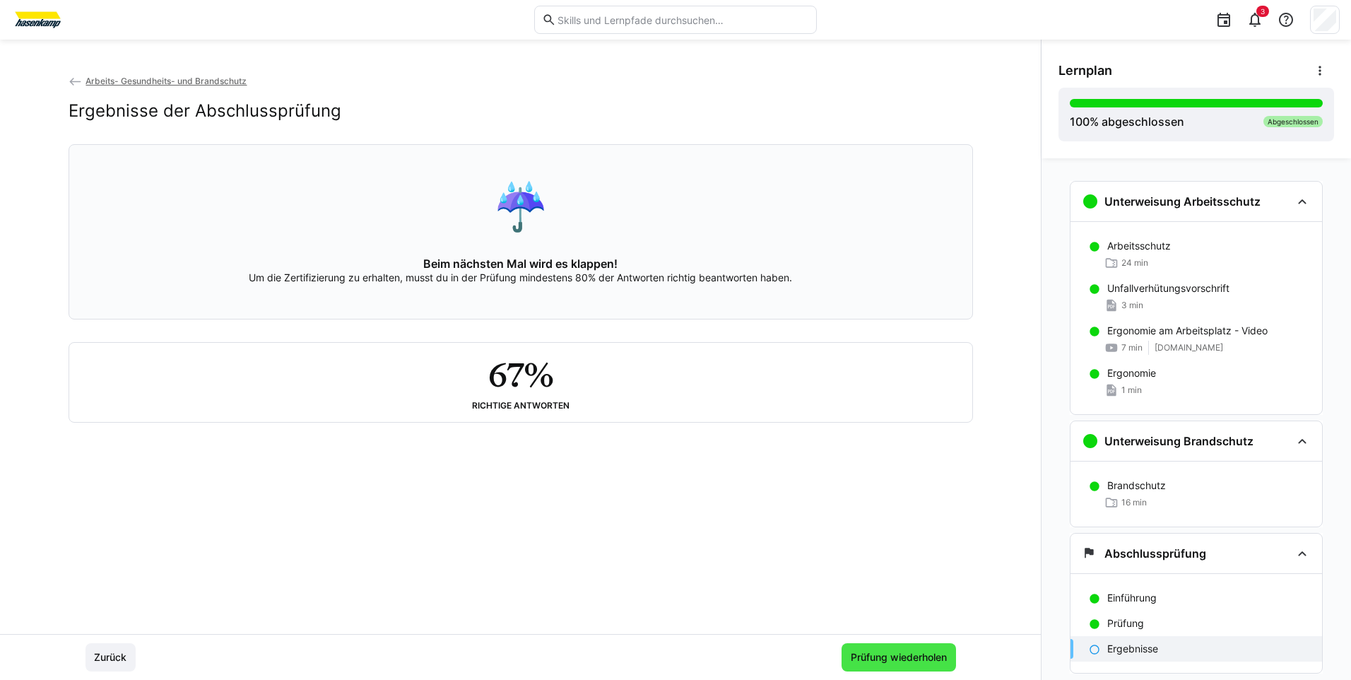
click at [880, 661] on span "Prüfung wiederholen" at bounding box center [898, 657] width 100 height 14
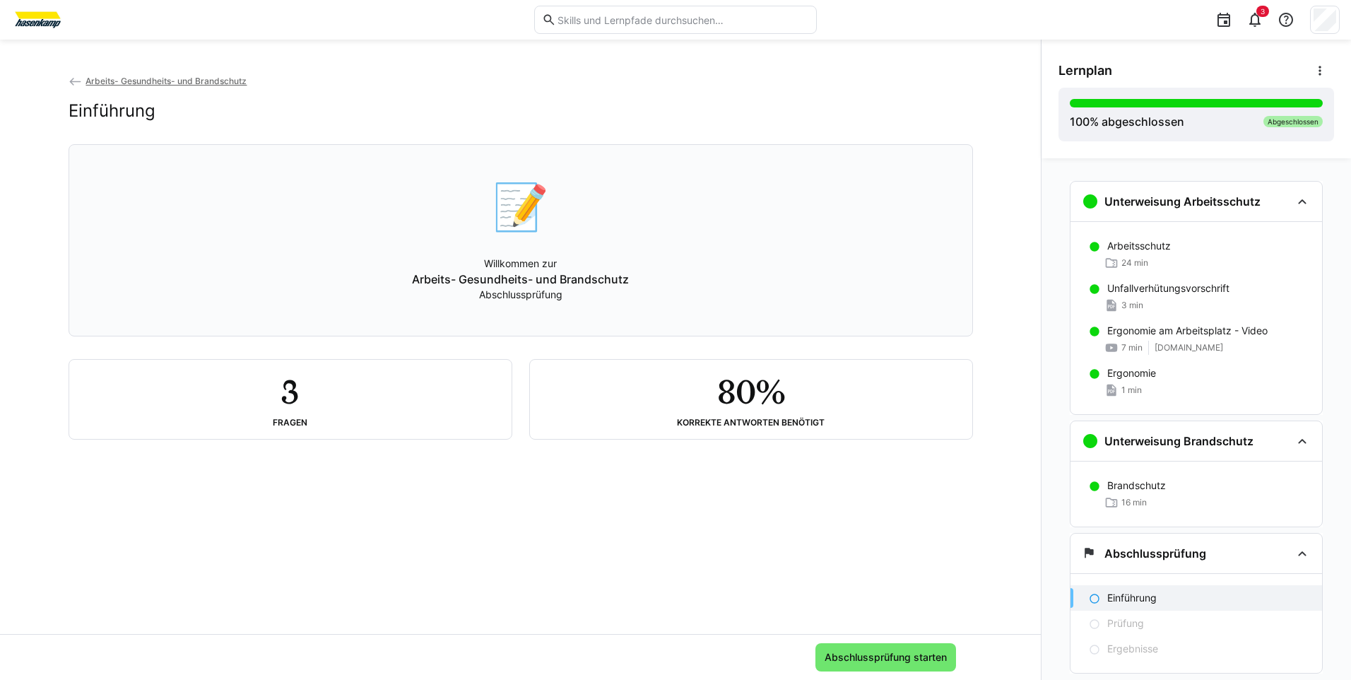
scroll to position [37, 0]
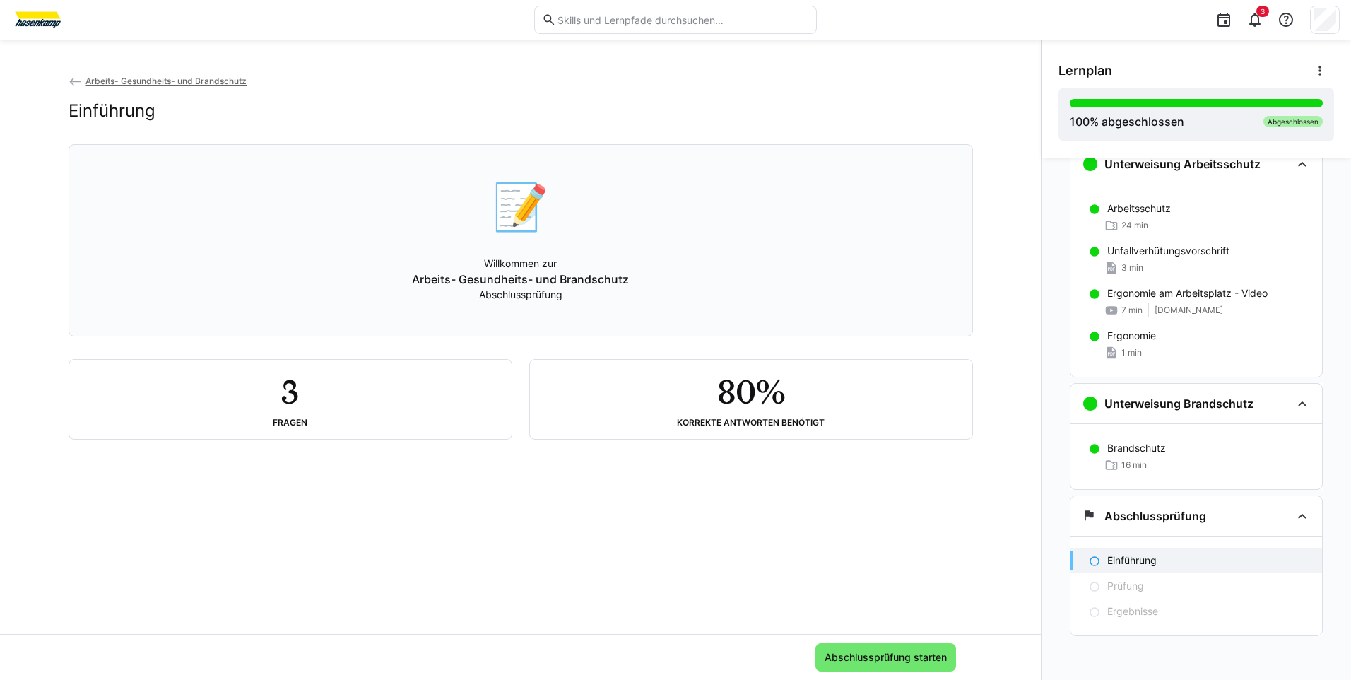
click at [316, 407] on div "3 Fragen" at bounding box center [291, 399] width 420 height 57
click at [769, 408] on h2 "80%" at bounding box center [750, 391] width 66 height 41
click at [866, 661] on span "Abschlussprüfung starten" at bounding box center [885, 657] width 126 height 14
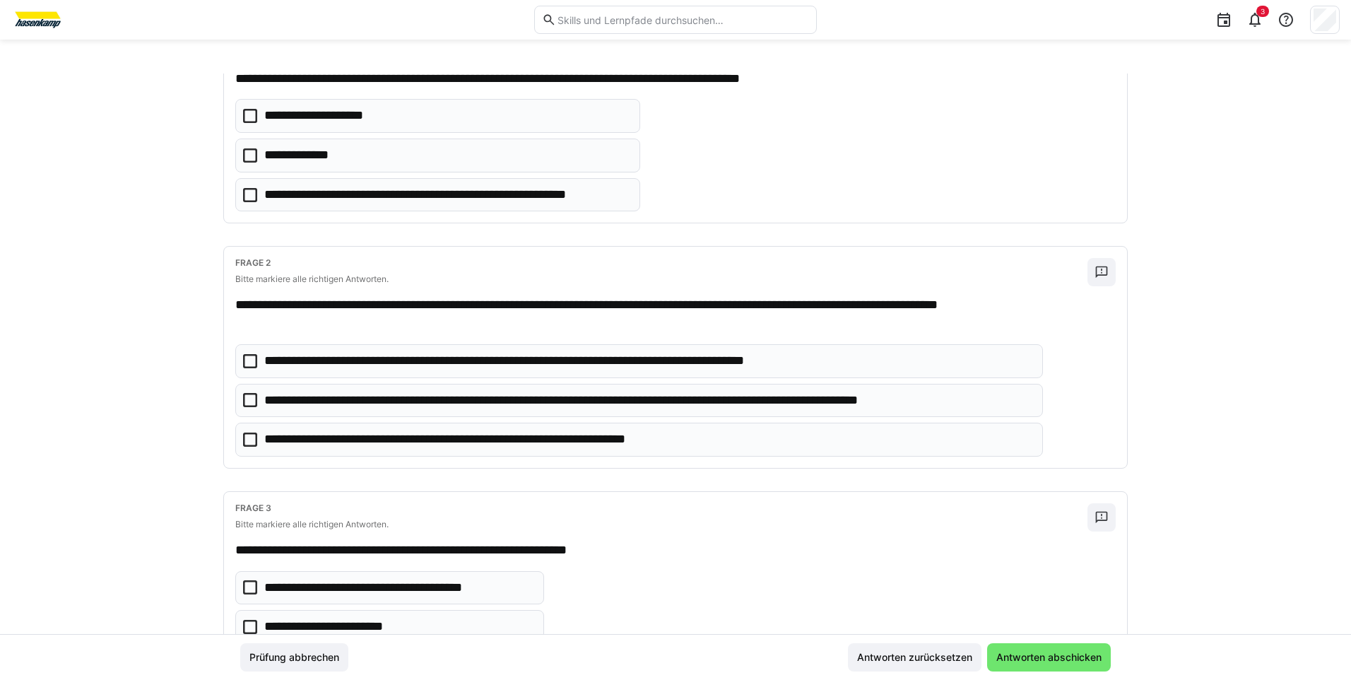
scroll to position [0, 0]
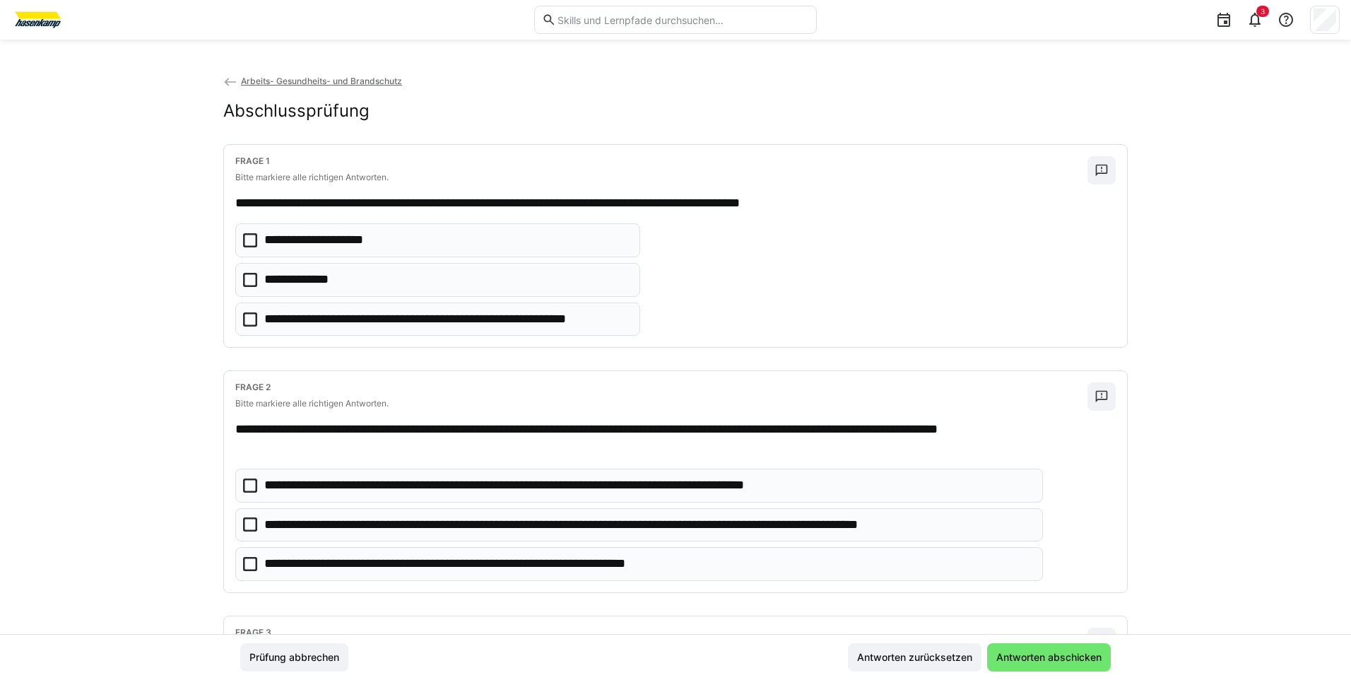
click at [249, 278] on icon at bounding box center [250, 280] width 14 height 14
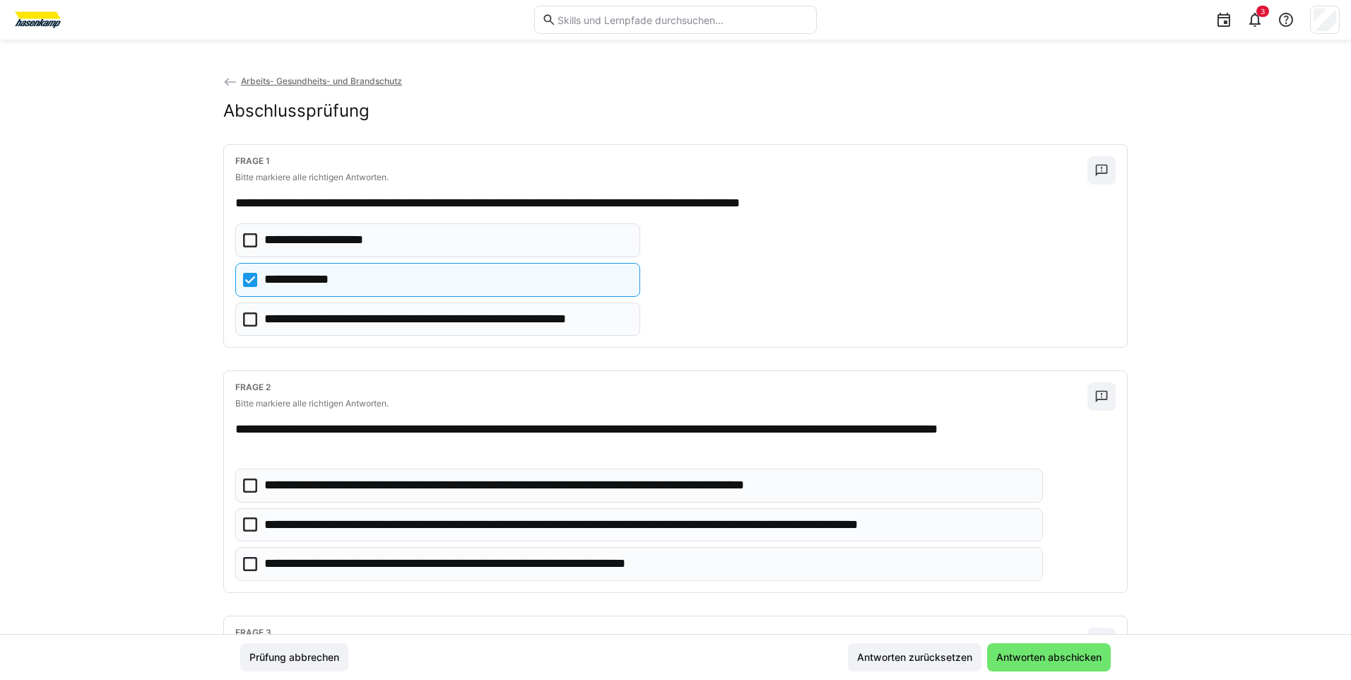
click at [247, 528] on icon at bounding box center [250, 524] width 14 height 14
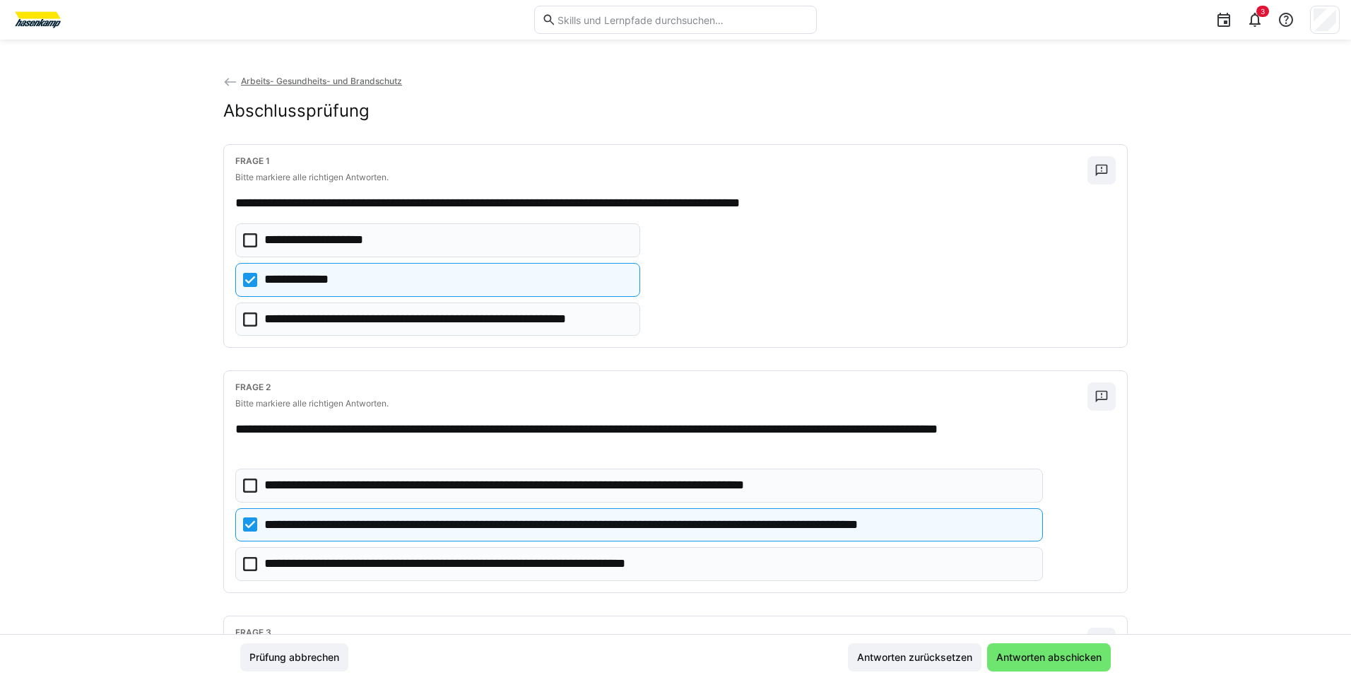
click at [247, 566] on icon at bounding box center [250, 564] width 14 height 14
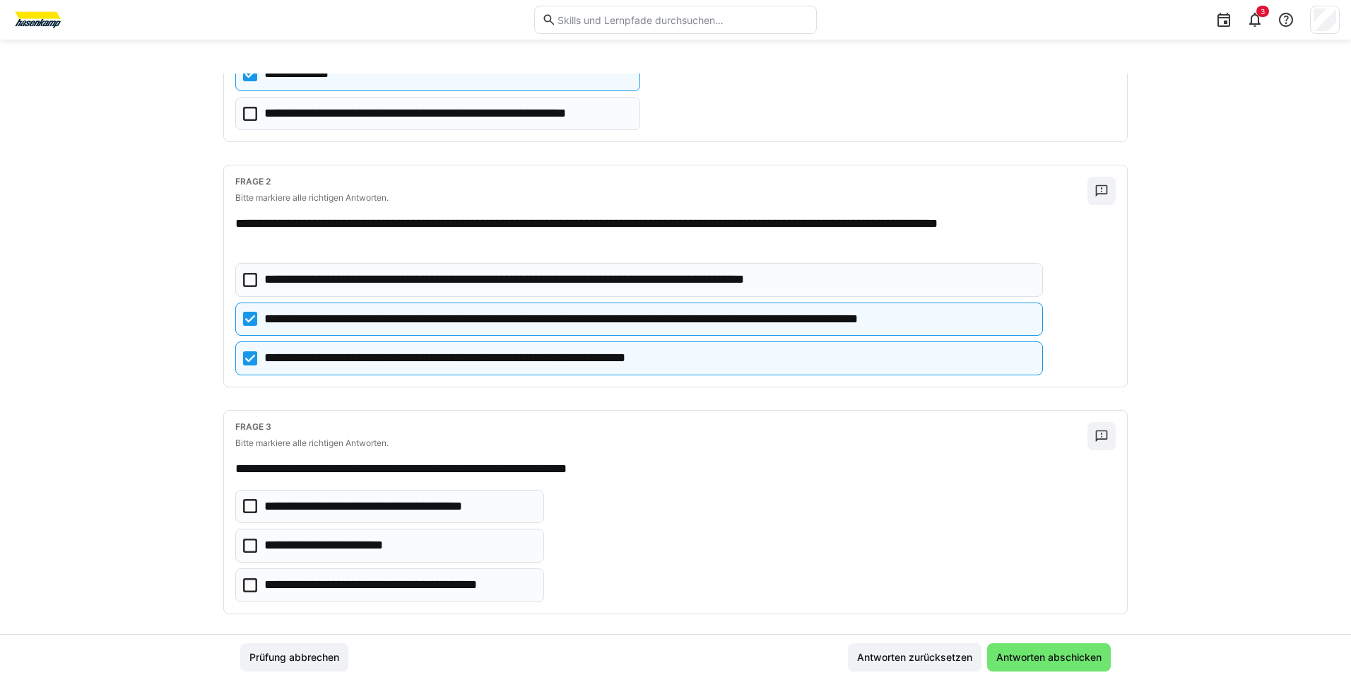
scroll to position [220, 0]
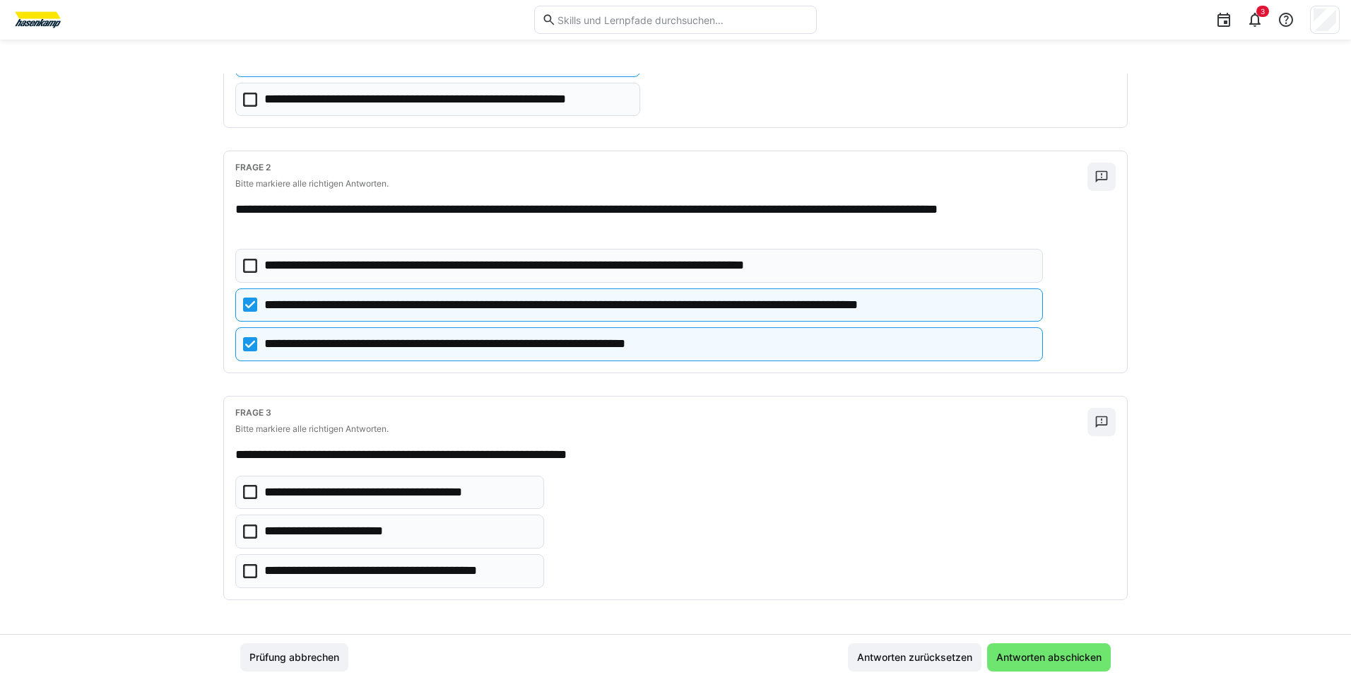
click at [245, 569] on icon at bounding box center [250, 571] width 14 height 14
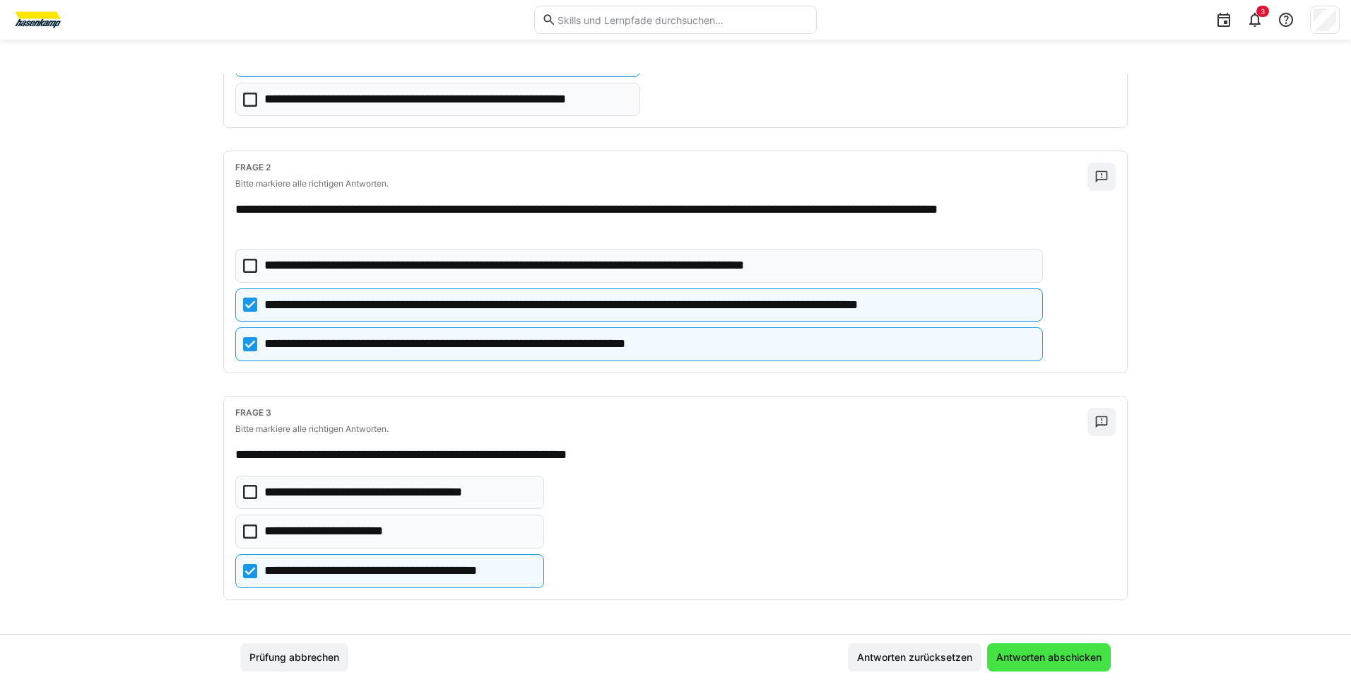
click at [1050, 653] on span "Antworten abschicken" at bounding box center [1049, 657] width 110 height 14
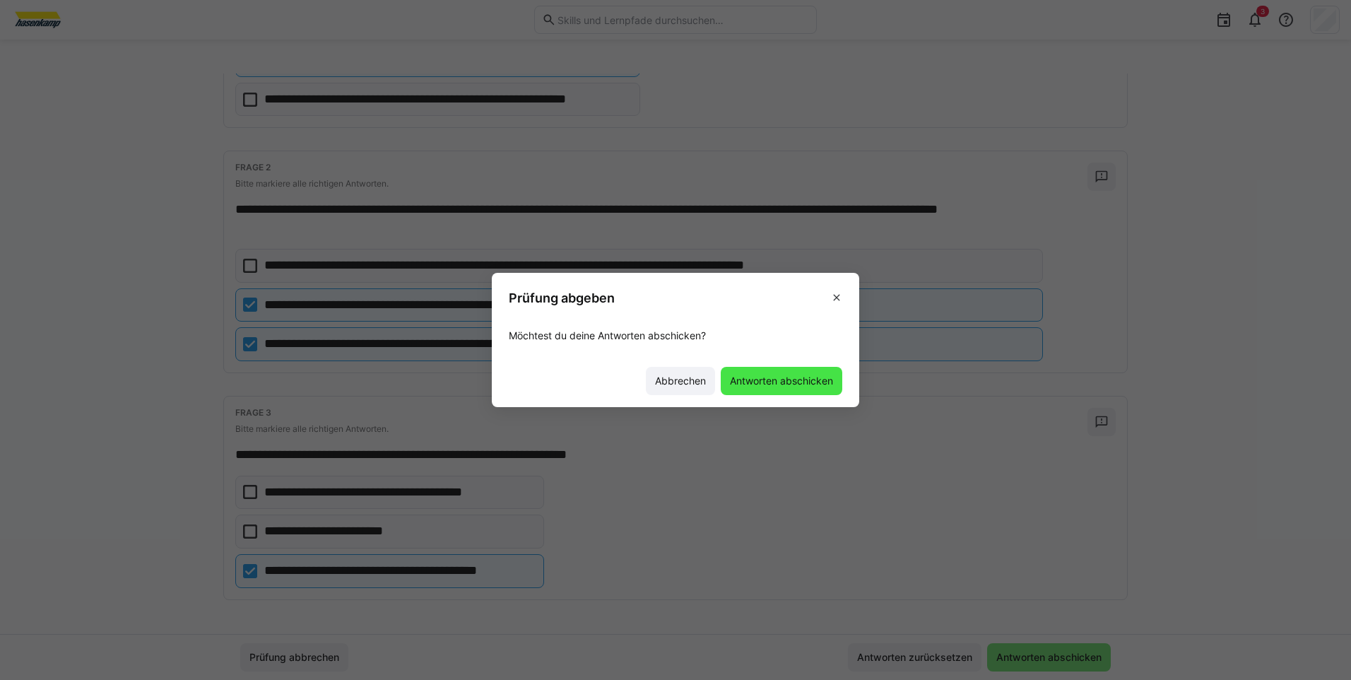
click at [767, 375] on span "Antworten abschicken" at bounding box center [781, 381] width 107 height 14
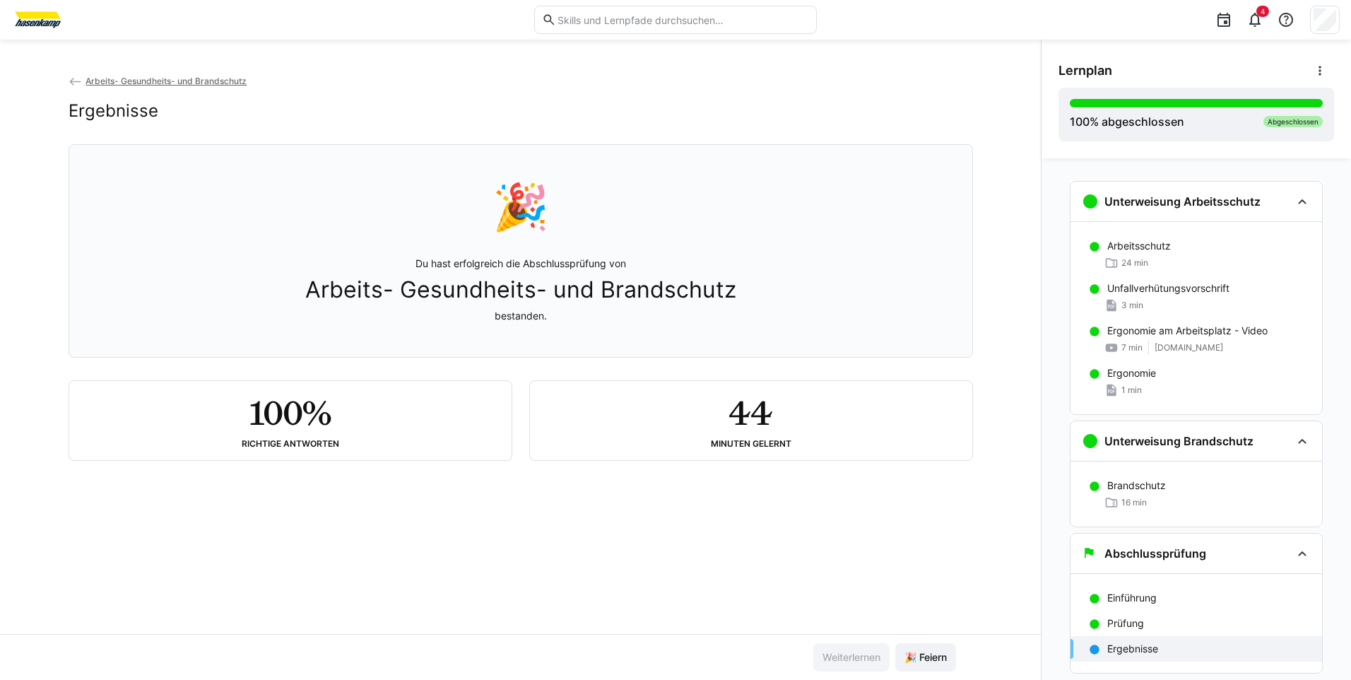
click at [515, 299] on span "Arbeits- Gesundheits- und Brandschutz" at bounding box center [520, 289] width 431 height 27
click at [516, 318] on p "Du hast erfolgreich die Abschlussprüfung von Arbeits- Gesundheits- und Brandsch…" at bounding box center [520, 289] width 431 height 66
click at [1317, 69] on eds-icon at bounding box center [1320, 71] width 14 height 14
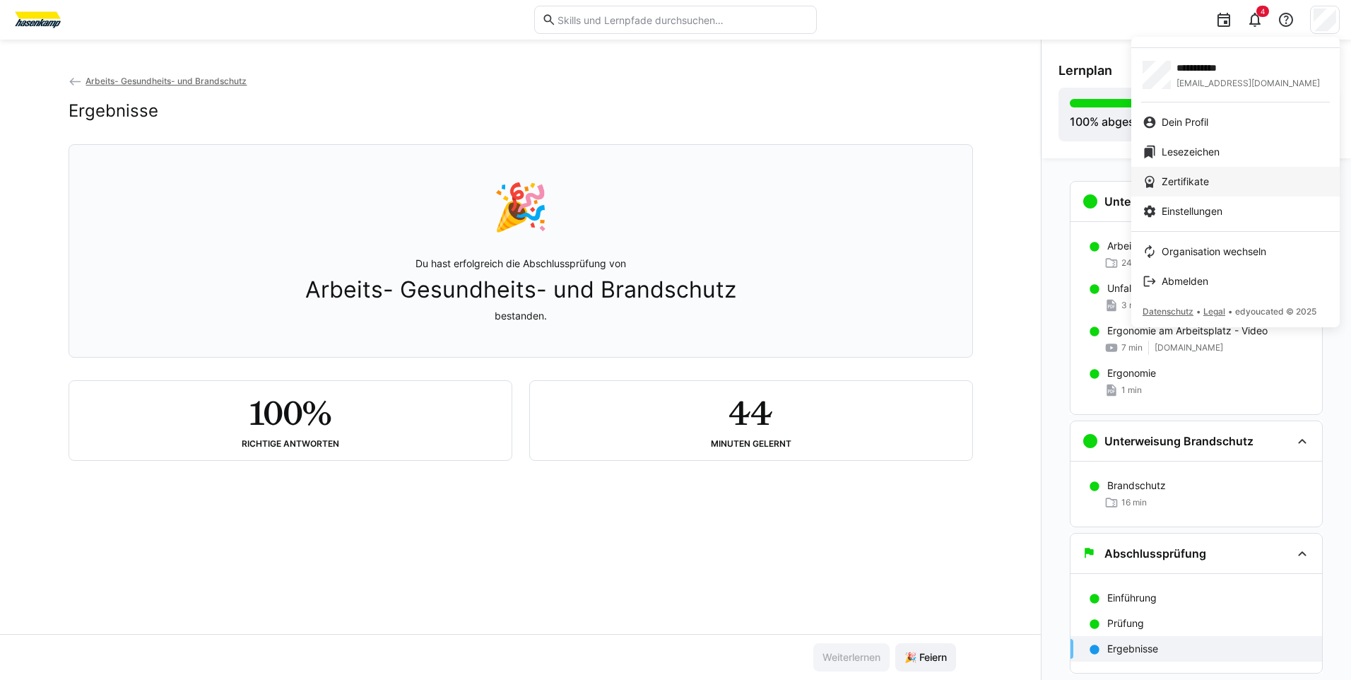
click at [1181, 172] on link "Zertifikate" at bounding box center [1235, 182] width 208 height 30
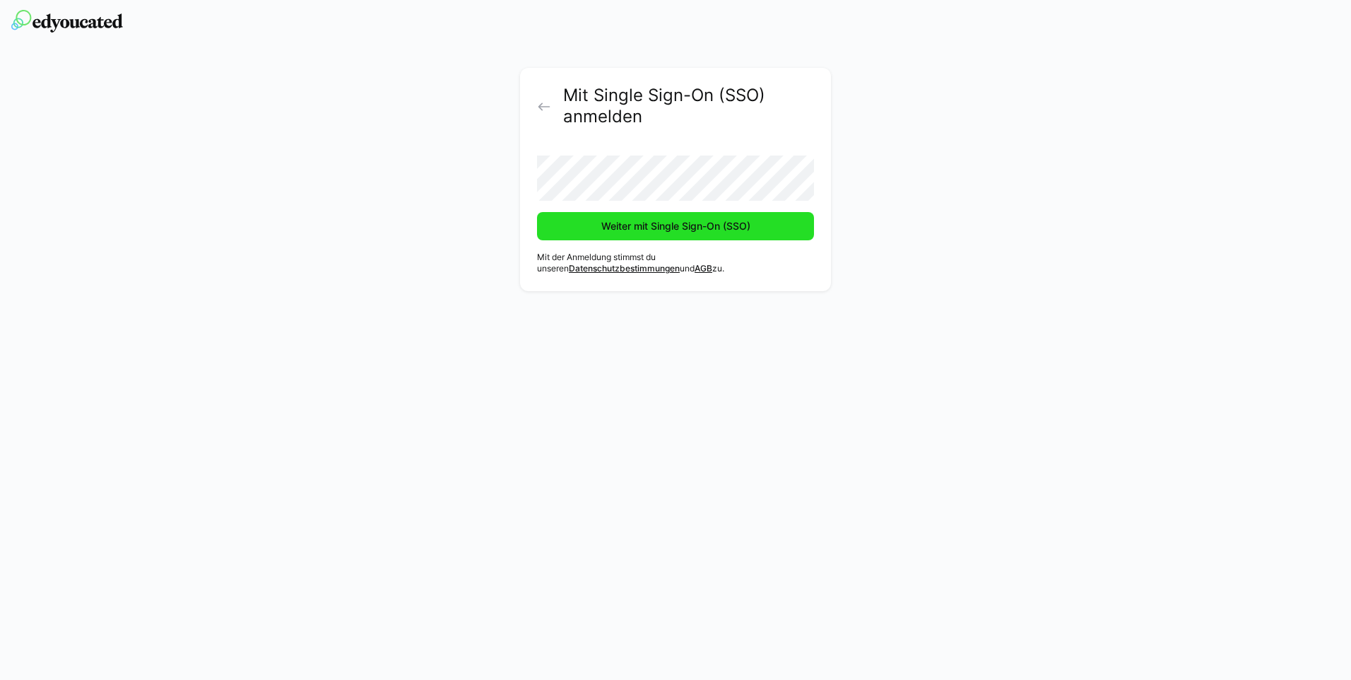
click at [649, 232] on span "Weiter mit Single Sign-On (SSO)" at bounding box center [675, 226] width 153 height 14
click at [679, 222] on span "Weiter mit Single Sign-On (SSO)" at bounding box center [675, 226] width 153 height 14
